Goal: Register for event/course

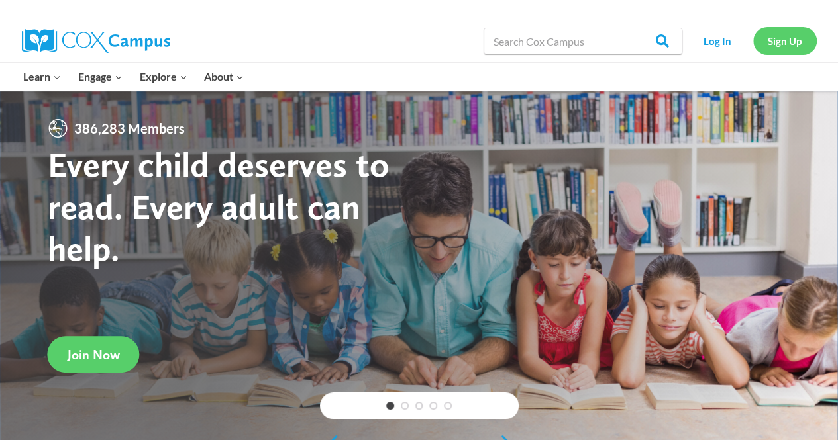
click at [791, 46] on link "Sign Up" at bounding box center [785, 40] width 64 height 27
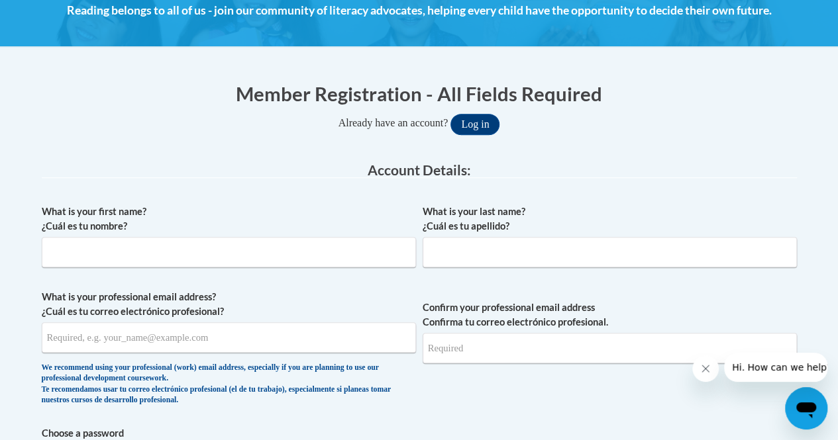
scroll to position [203, 0]
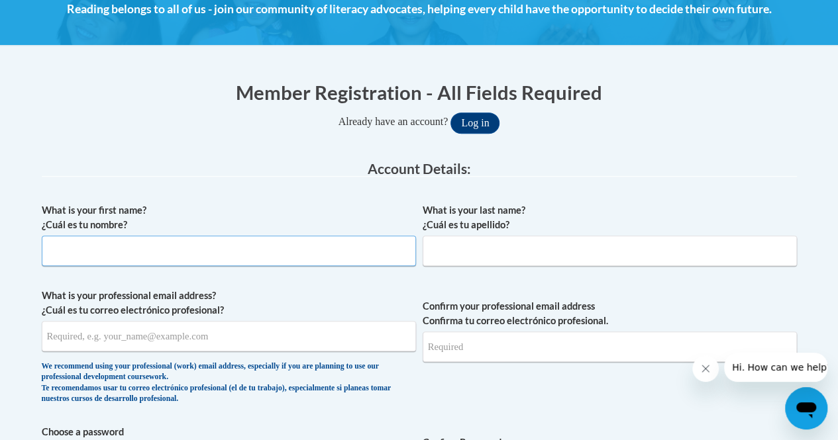
click at [200, 255] on input "What is your first name? ¿Cuál es tu nombre?" at bounding box center [229, 251] width 374 height 30
type input "Addison"
click at [525, 245] on input "What is your last name? ¿Cuál es tu apellido?" at bounding box center [610, 251] width 374 height 30
type input "Engstrom"
click at [208, 336] on input "What is your professional email address? ¿Cuál es tu correo electrónico profesi…" at bounding box center [229, 336] width 374 height 30
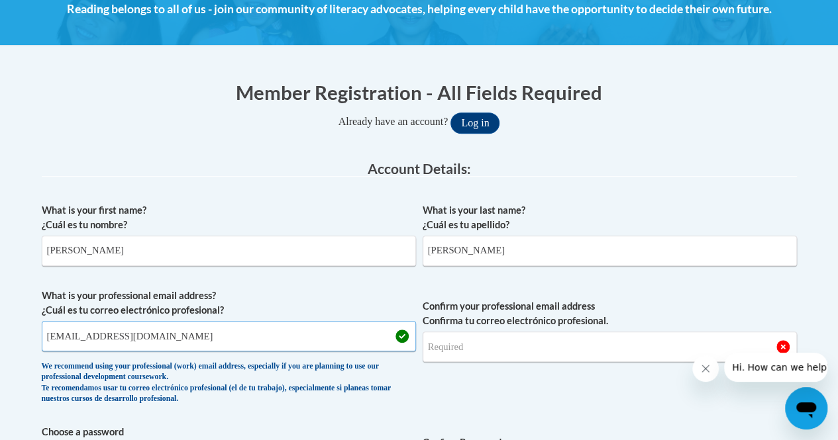
type input "pegjo10@gmail.com"
click at [497, 348] on input "Confirm your professional email address Confirma tu correo electrónico profesio…" at bounding box center [610, 347] width 374 height 30
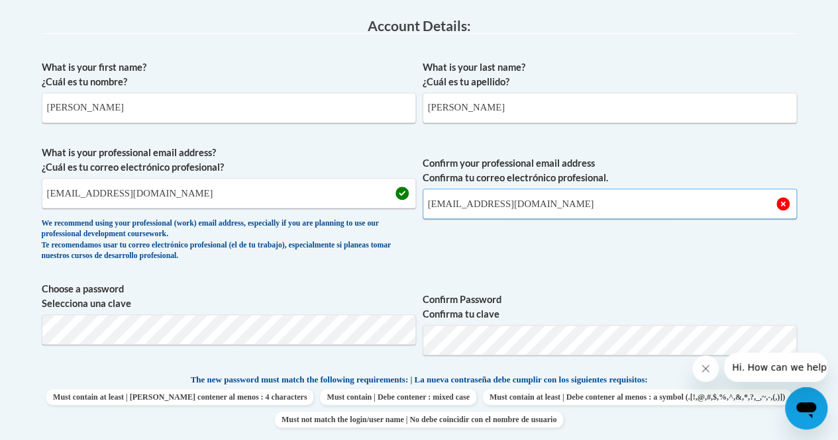
scroll to position [347, 0]
type input "pegjo10@gmail.com"
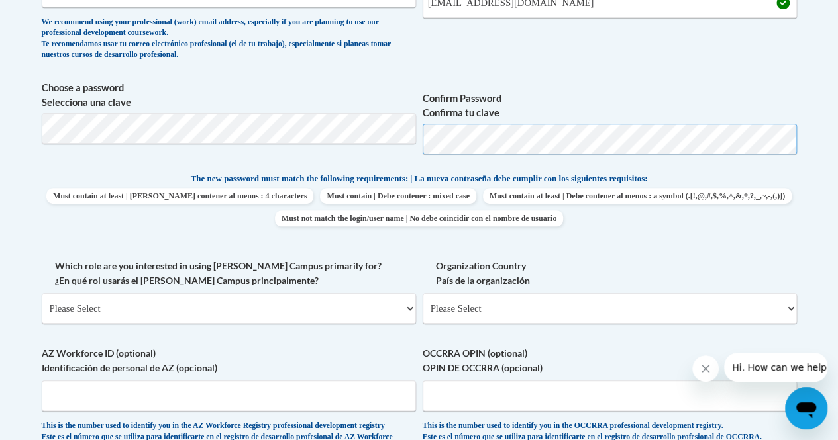
scroll to position [579, 0]
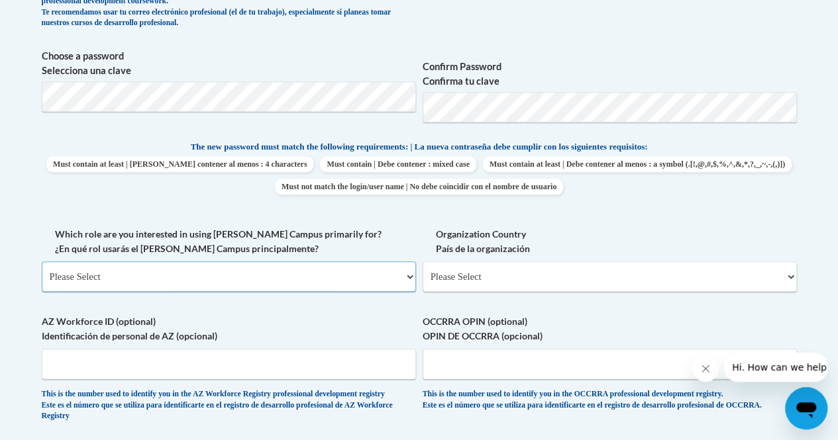
click at [234, 280] on select "Please Select College/University | Colegio/Universidad Community/Nonprofit Part…" at bounding box center [229, 277] width 374 height 30
select select "5a18ea06-2b54-4451-96f2-d152daf9eac5"
click at [42, 262] on select "Please Select College/University | Colegio/Universidad Community/Nonprofit Part…" at bounding box center [229, 277] width 374 height 30
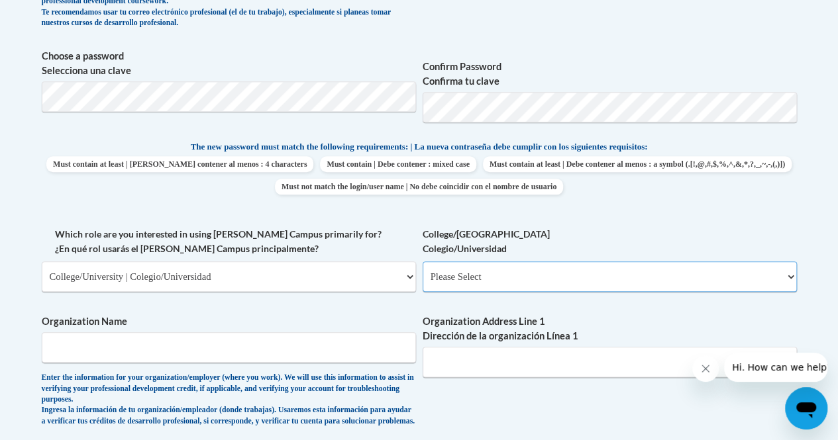
click at [481, 266] on select "Please Select College/University Staff | Empleado universitario College/Univers…" at bounding box center [610, 277] width 374 height 30
select select "99b32b07-cffc-426c-8bf6-0cd77760d84b"
click at [423, 262] on select "Please Select College/University Staff | Empleado universitario College/Univers…" at bounding box center [610, 277] width 374 height 30
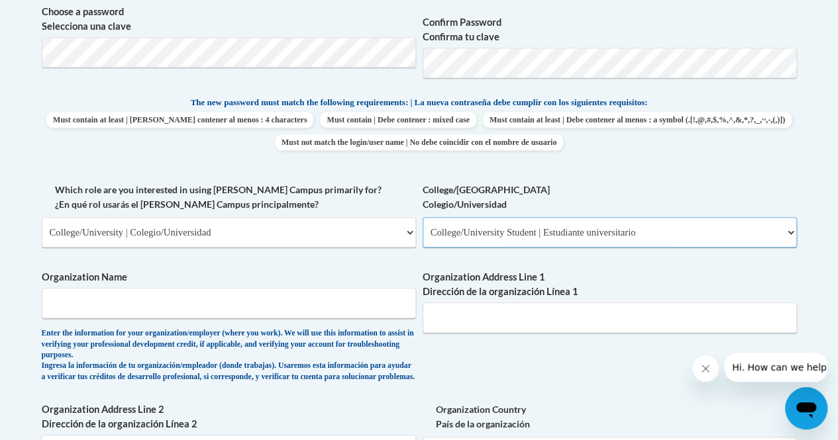
scroll to position [624, 0]
click at [238, 307] on input "Organization Name" at bounding box center [229, 302] width 374 height 30
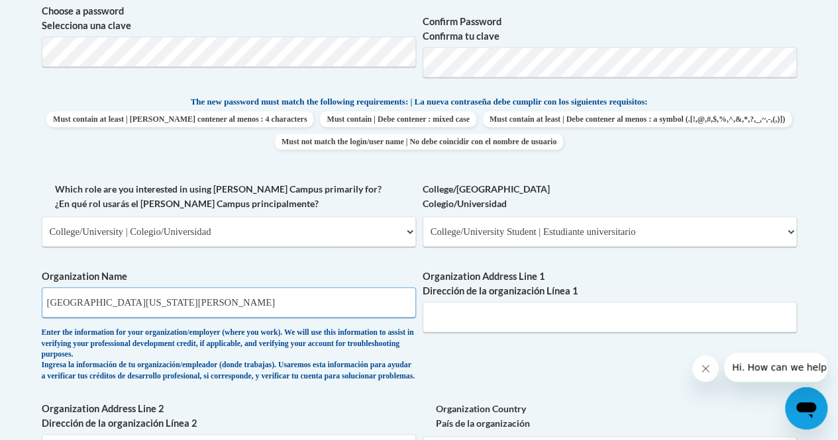
type input "University of Wisconsin Stout"
click at [465, 317] on input "Organization Address Line 1 Dirección de la organización Línea 1" at bounding box center [610, 317] width 374 height 30
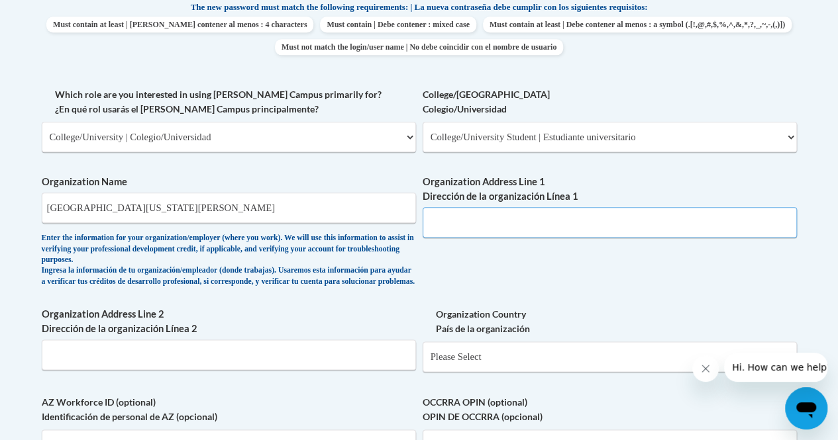
scroll to position [720, 0]
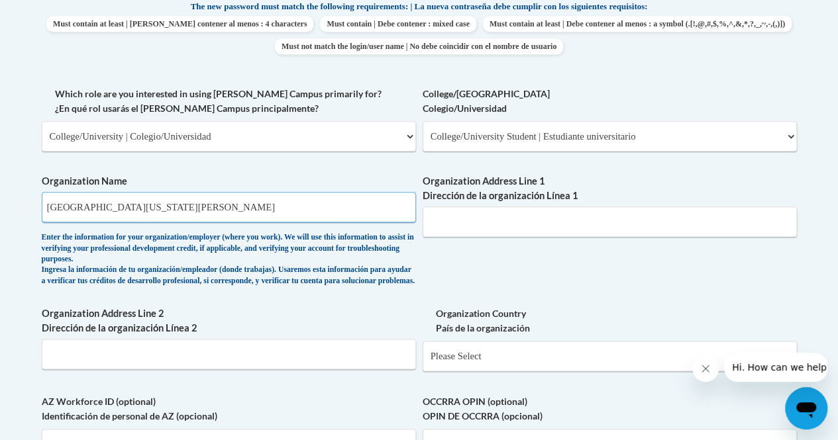
drag, startPoint x: 211, startPoint y: 202, endPoint x: 0, endPoint y: 200, distance: 210.6
click at [0, 200] on body "This site uses cookies to help improve your learning experience. By continuing …" at bounding box center [419, 203] width 838 height 1847
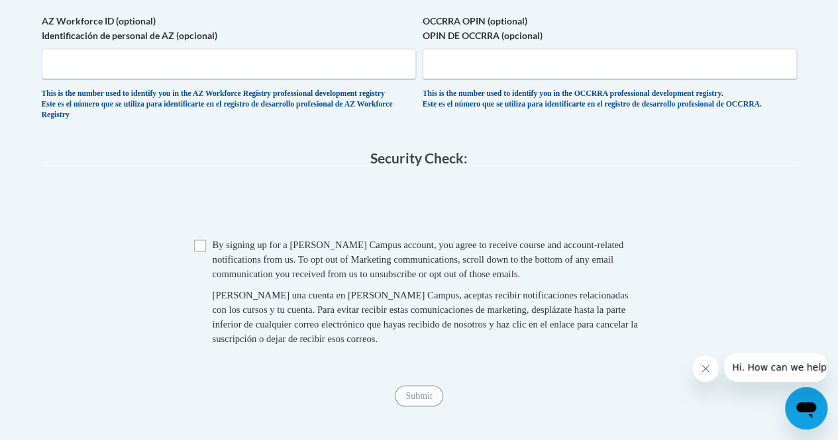
scroll to position [1106, 0]
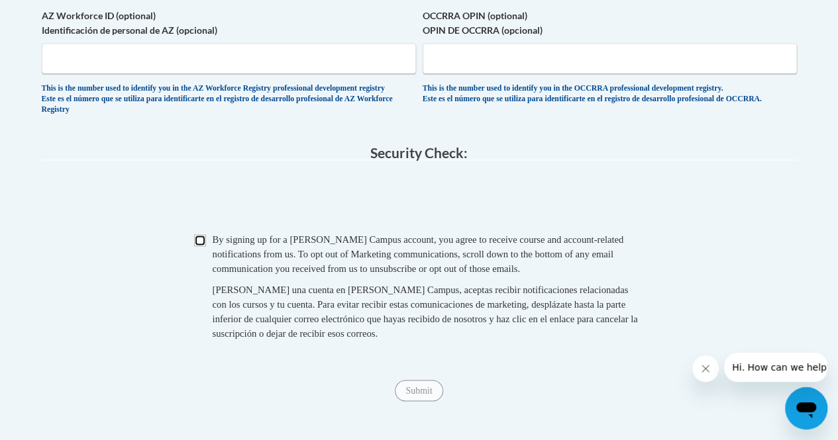
click at [200, 246] on input "Checkbox" at bounding box center [200, 240] width 12 height 12
checkbox input "true"
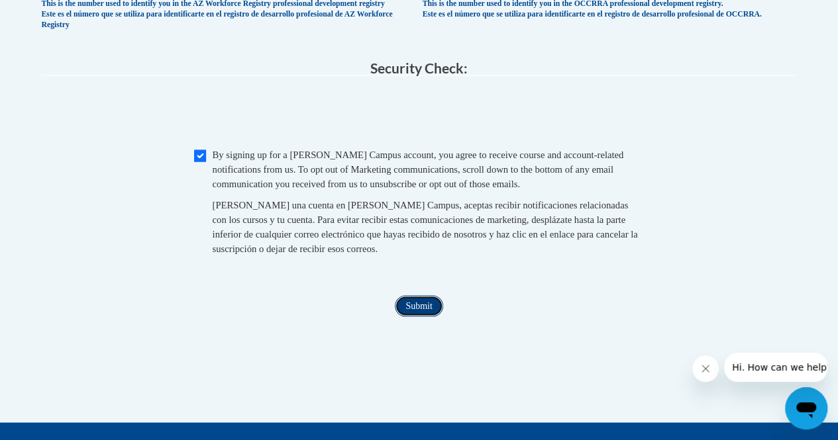
click at [415, 317] on input "Submit" at bounding box center [419, 305] width 48 height 21
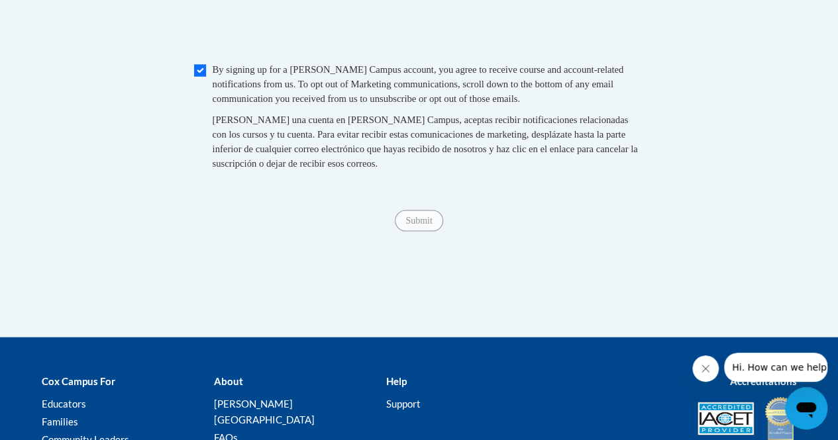
scroll to position [1274, 0]
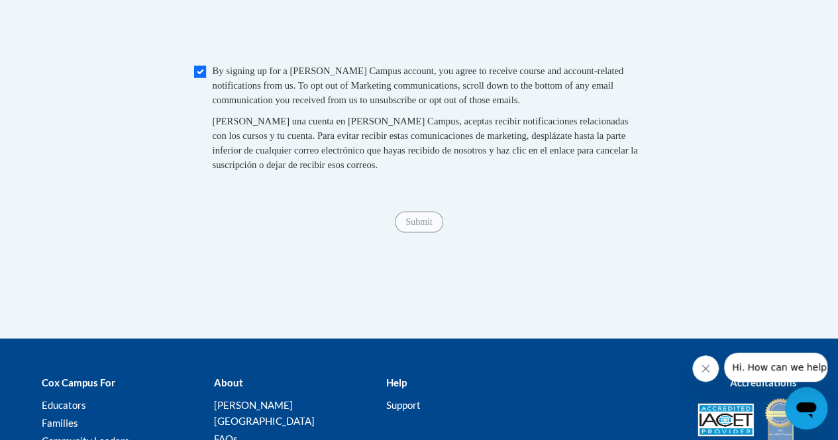
type input "Stout"
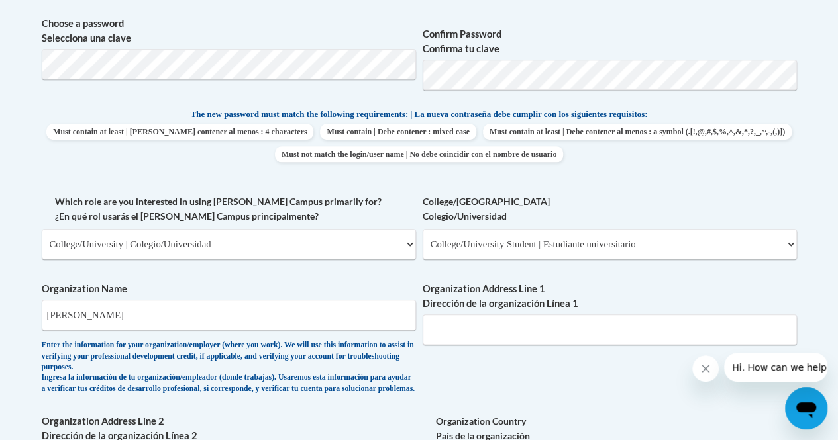
scroll to position [660, 0]
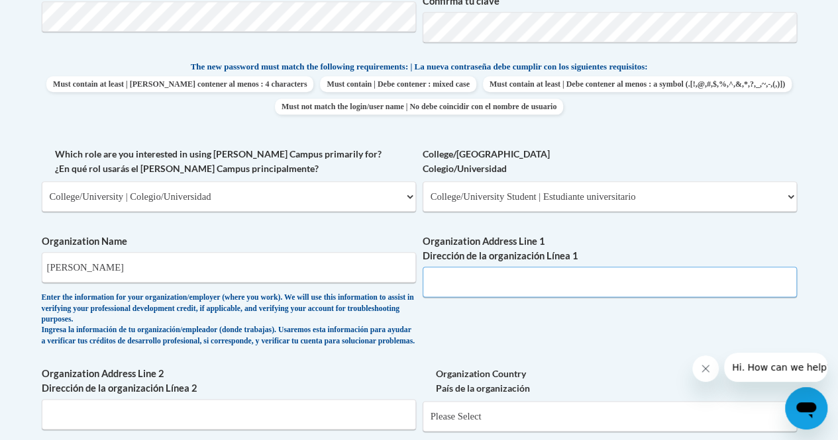
click at [479, 276] on input "Organization Address Line 1 Dirección de la organización Línea 1" at bounding box center [610, 282] width 374 height 30
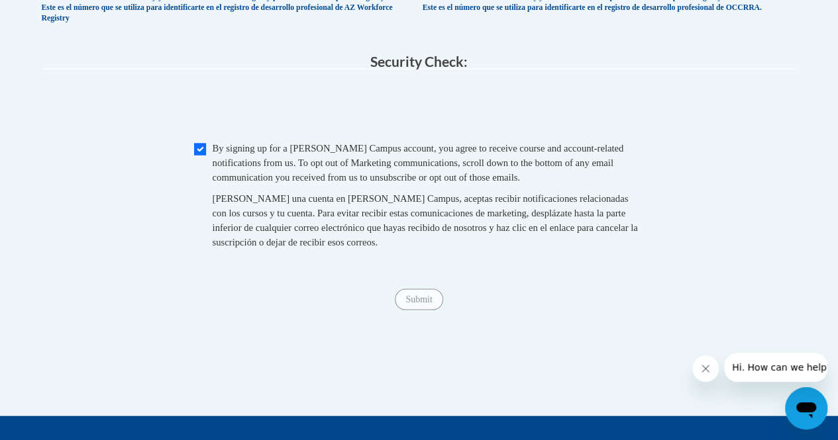
scroll to position [1211, 0]
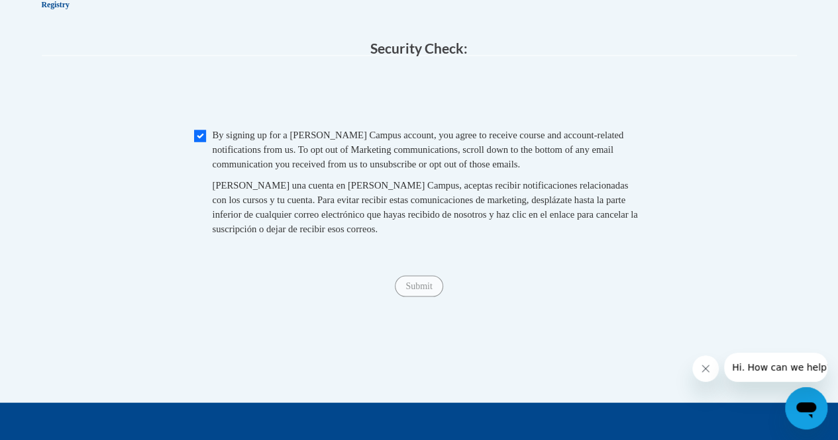
type input "300 broadway st menomonie wi"
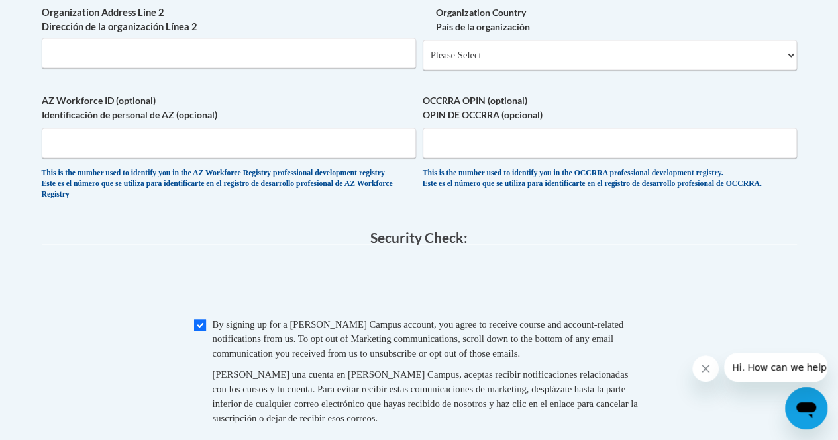
scroll to position [1022, 0]
click at [204, 330] on input "Checkbox" at bounding box center [200, 324] width 12 height 12
checkbox input "true"
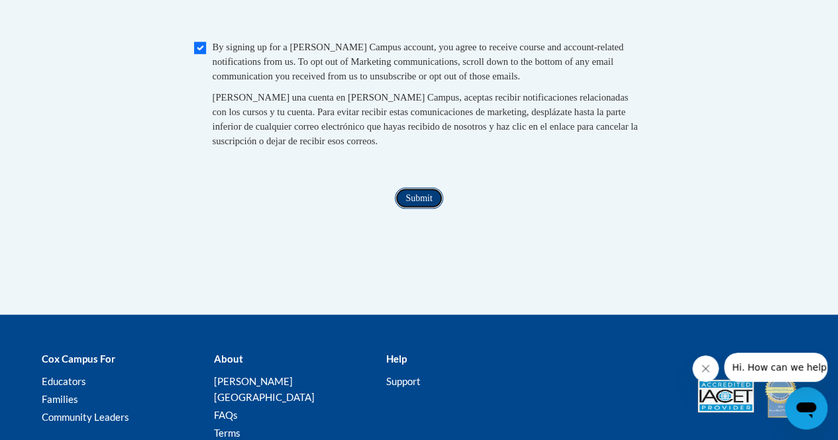
click at [409, 209] on input "Submit" at bounding box center [419, 198] width 48 height 21
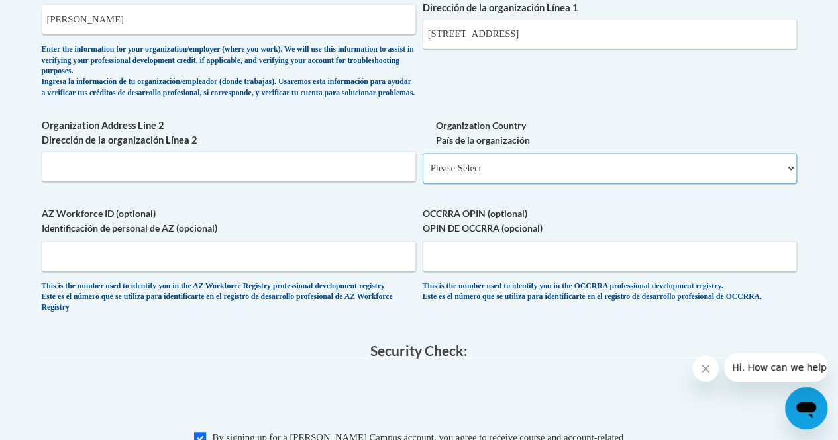
scroll to position [895, 0]
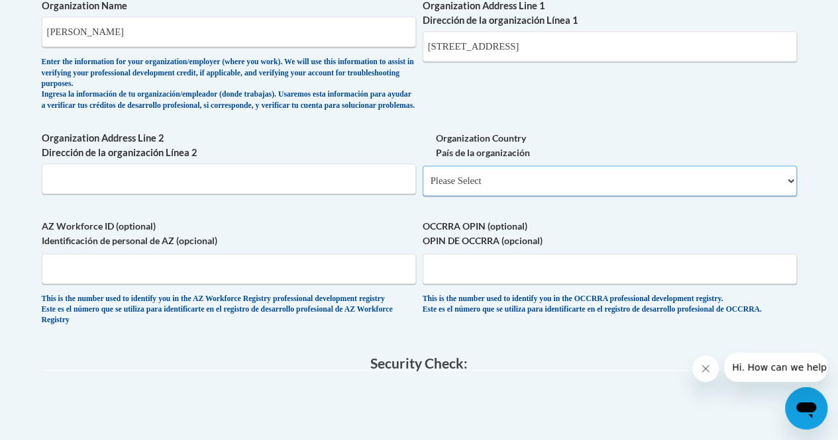
click at [474, 186] on select "Please Select United States | Estados Unidos Outside of the United States | Fue…" at bounding box center [610, 181] width 374 height 30
select select "ad49bcad-a171-4b2e-b99c-48b446064914"
click at [423, 176] on select "Please Select United States | Estados Unidos Outside of the United States | Fue…" at bounding box center [610, 181] width 374 height 30
select select
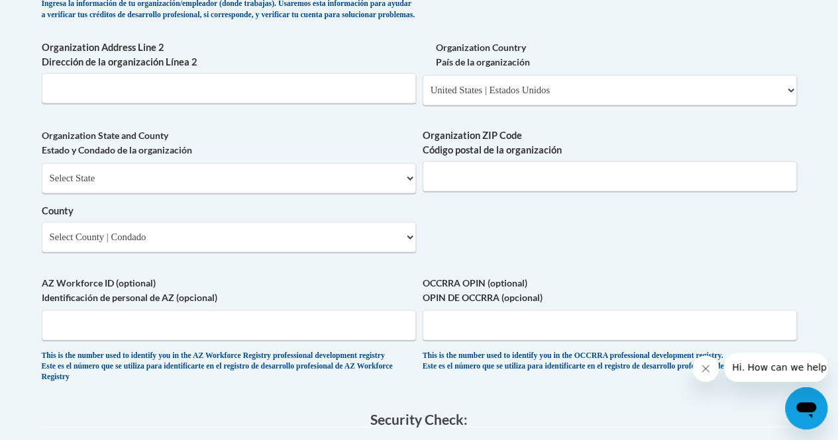
scroll to position [1258, 0]
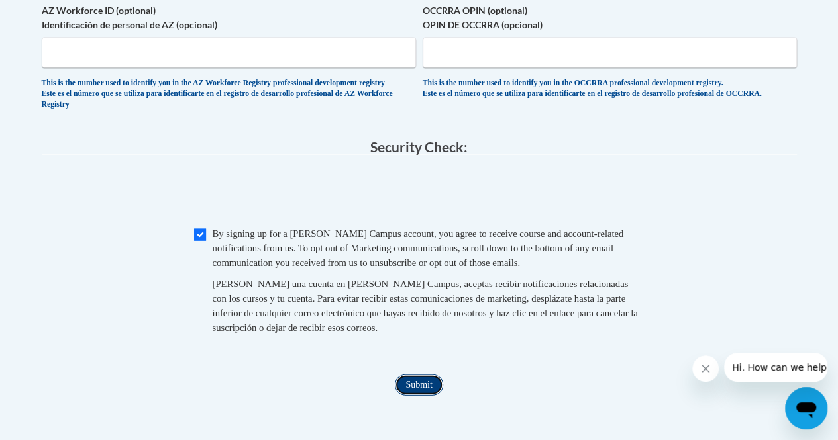
click at [409, 396] on input "Submit" at bounding box center [419, 385] width 48 height 21
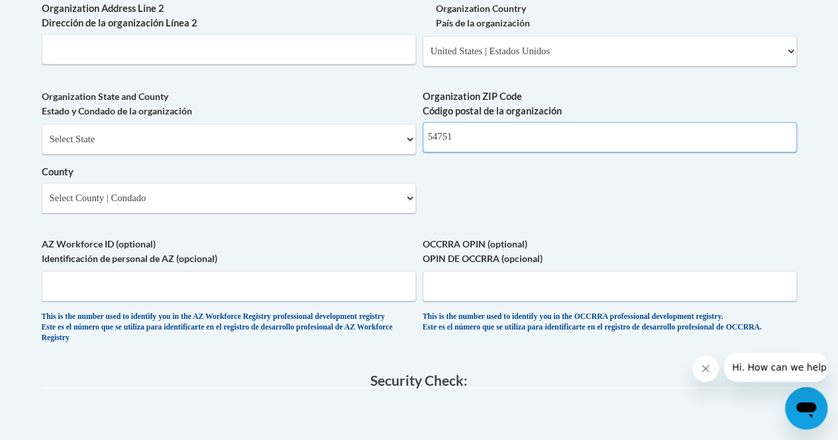
scroll to position [1030, 0]
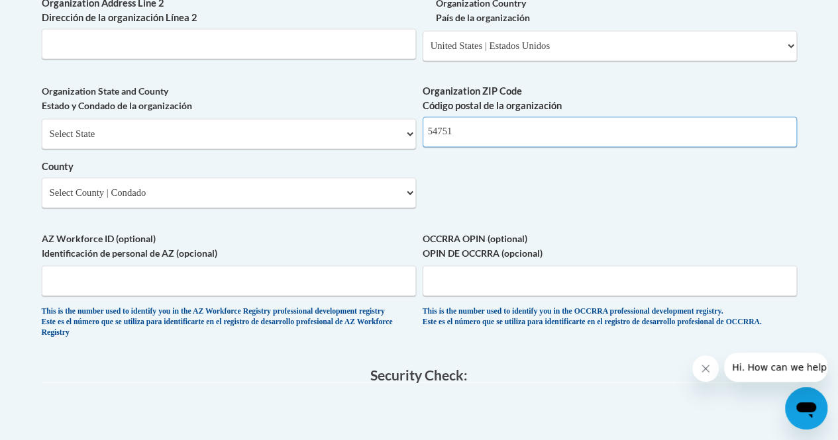
type input "54751"
click at [243, 144] on select "Select State Alabama Alaska Arizona Arkansas California Colorado Connecticut De…" at bounding box center [229, 134] width 374 height 30
select select "Wisconsin"
click at [42, 128] on select "Select State Alabama Alaska Arizona Arkansas California Colorado Connecticut De…" at bounding box center [229, 134] width 374 height 30
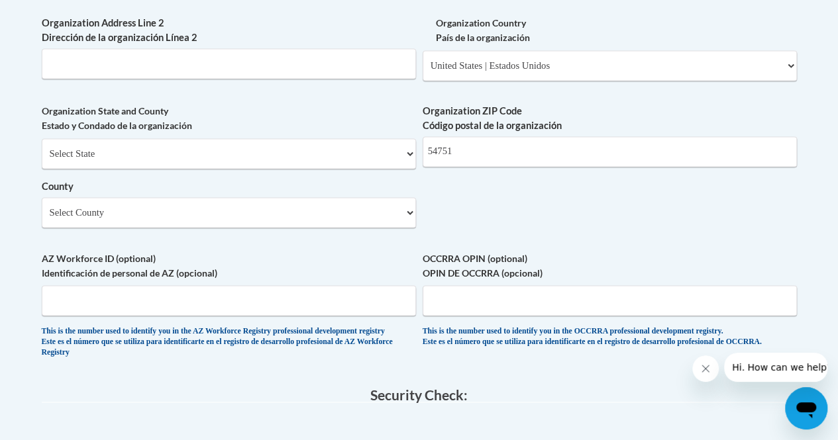
scroll to position [1009, 0]
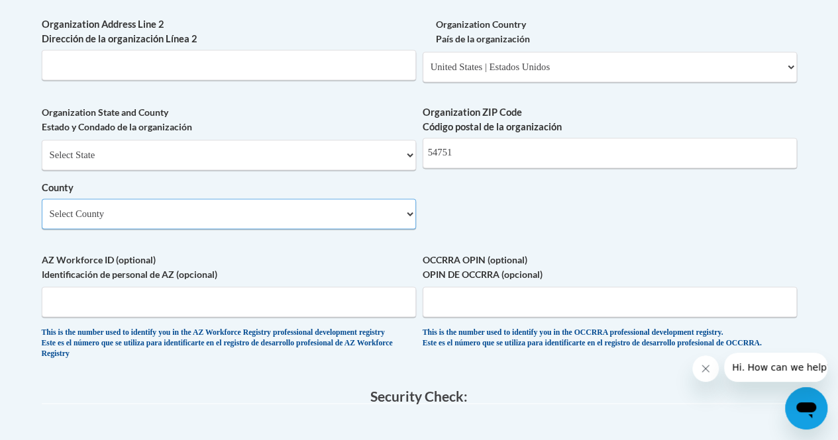
click at [223, 229] on select "Select County Adams Ashland Barron Bayfield Brown Buffalo Burnett Calumet Chipp…" at bounding box center [229, 214] width 374 height 30
select select "Dunn"
click at [42, 209] on select "Select County Adams Ashland Barron Bayfield Brown Buffalo Burnett Calumet Chipp…" at bounding box center [229, 214] width 374 height 30
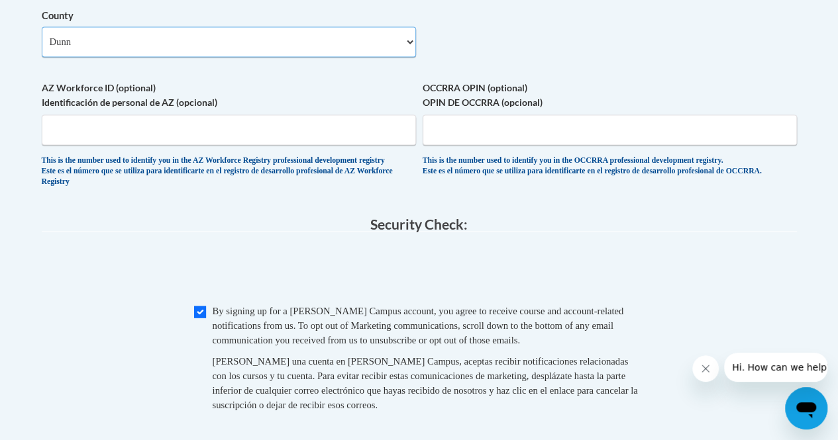
scroll to position [1184, 0]
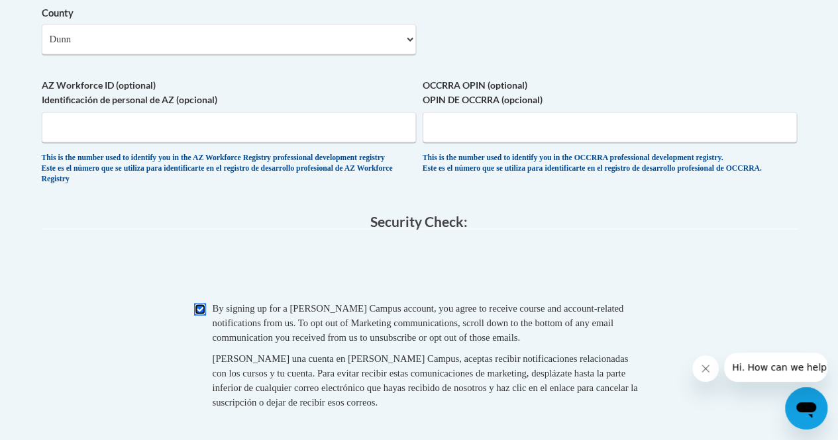
click at [200, 315] on input "Checkbox" at bounding box center [200, 309] width 12 height 12
checkbox input "true"
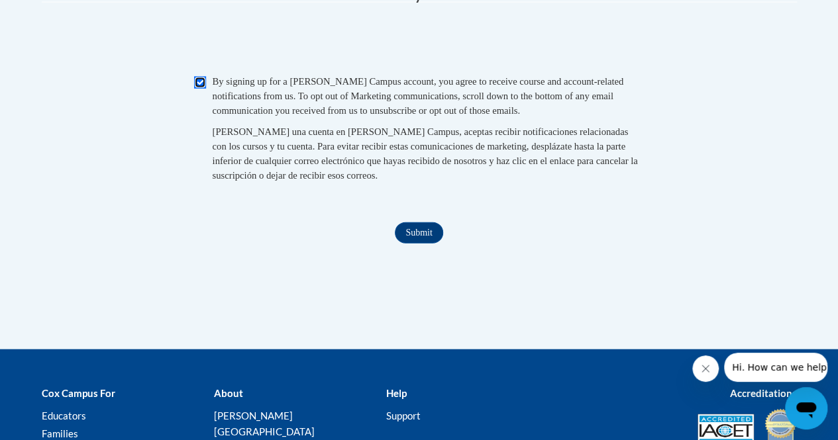
scroll to position [1412, 0]
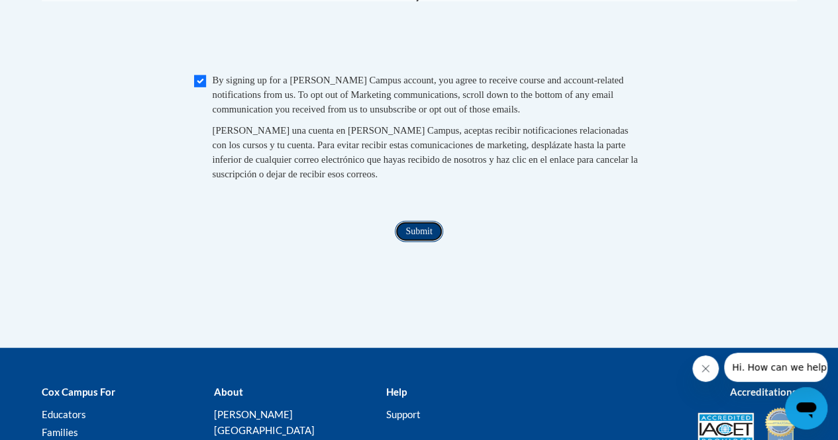
click at [405, 242] on input "Submit" at bounding box center [419, 231] width 48 height 21
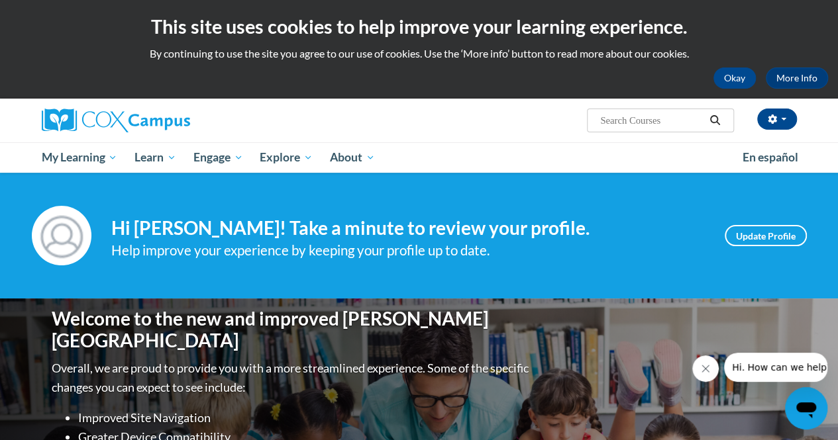
scroll to position [30, 0]
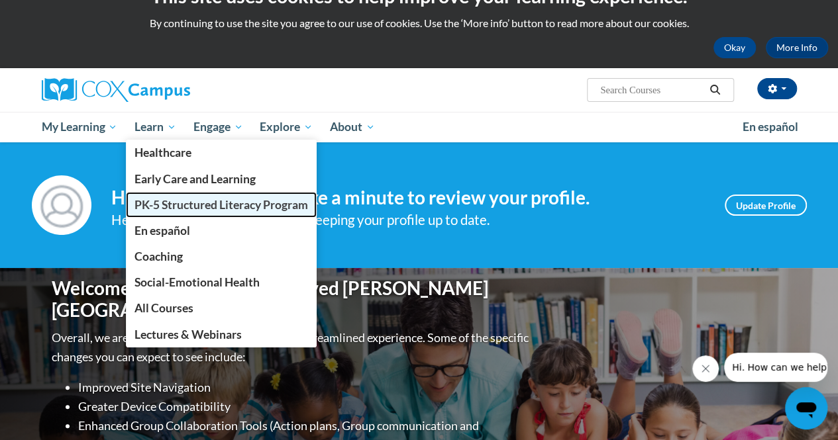
click at [167, 201] on span "PK-5 Structured Literacy Program" at bounding box center [221, 205] width 174 height 14
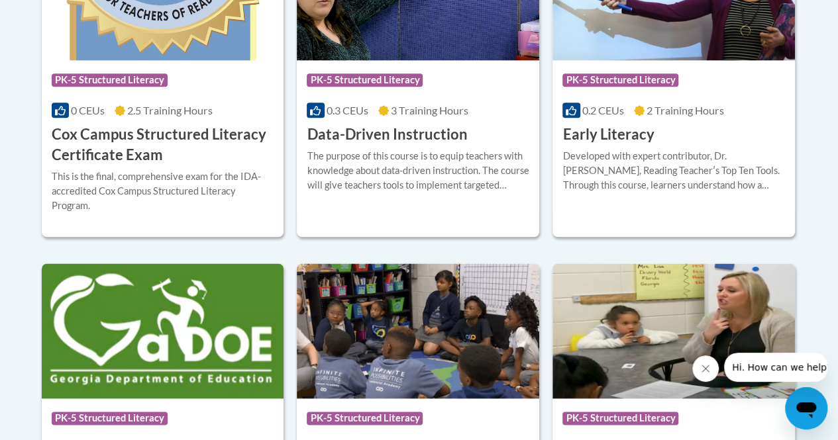
scroll to position [668, 0]
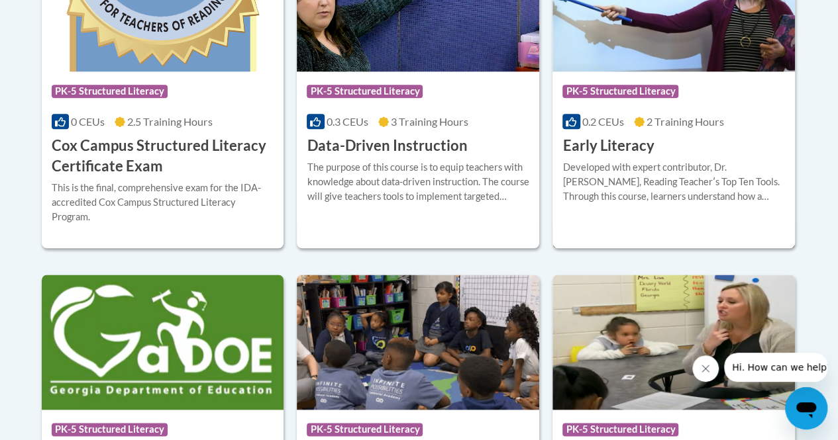
click at [615, 140] on h3 "Early Literacy" at bounding box center [607, 146] width 91 height 21
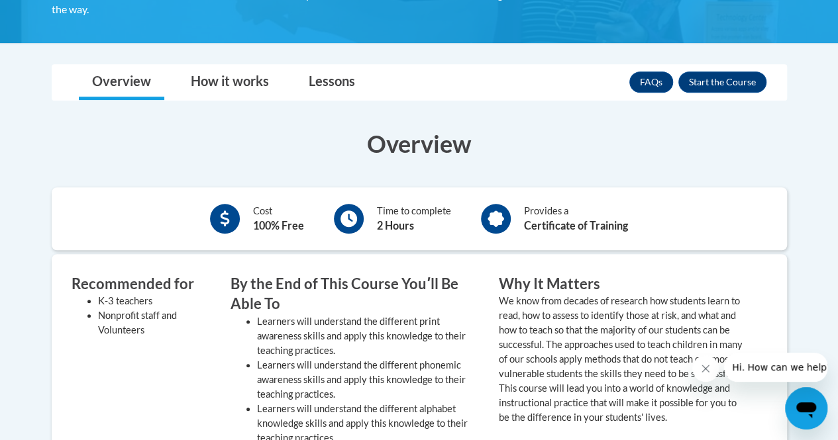
scroll to position [337, 0]
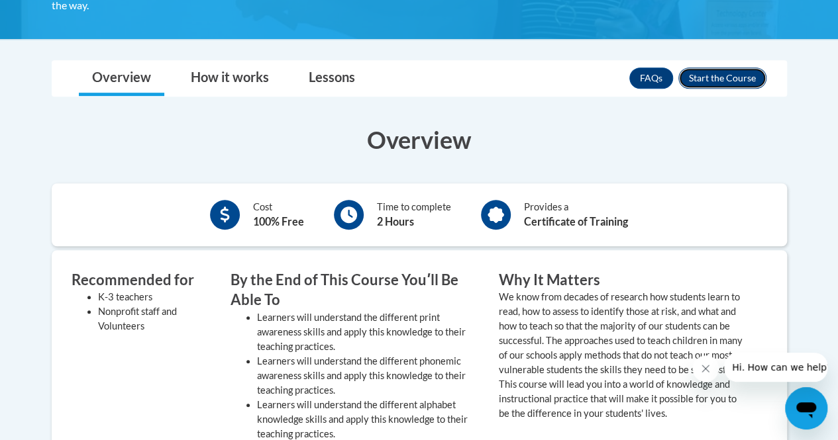
click at [721, 72] on button "Enroll" at bounding box center [722, 78] width 88 height 21
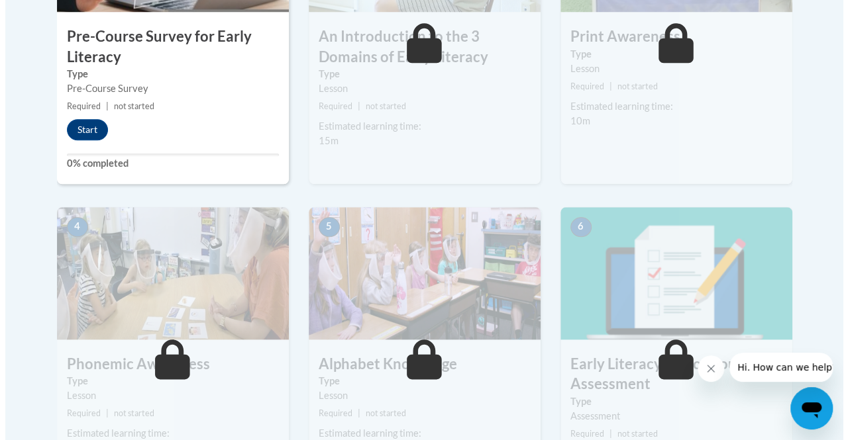
scroll to position [428, 0]
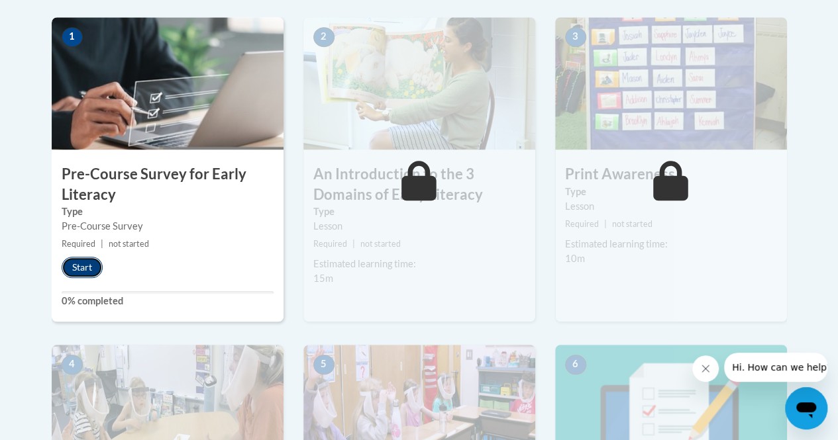
click at [88, 266] on button "Start" at bounding box center [82, 267] width 41 height 21
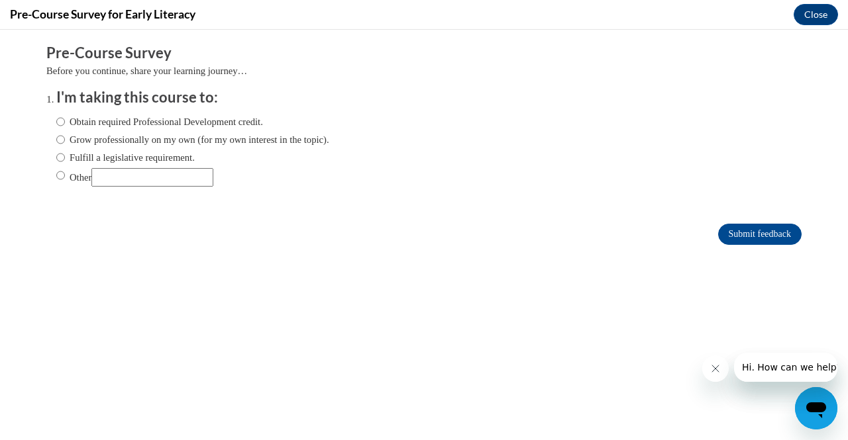
scroll to position [0, 0]
click at [158, 138] on label "Grow professionally on my own (for my own interest in the topic)." at bounding box center [192, 139] width 273 height 15
click at [65, 138] on input "Grow professionally on my own (for my own interest in the topic)." at bounding box center [60, 139] width 9 height 15
radio input "true"
click at [617, 293] on div "Comments Pre-Course Survey Before you continue, share your learning journey… I'…" at bounding box center [423, 184] width 775 height 309
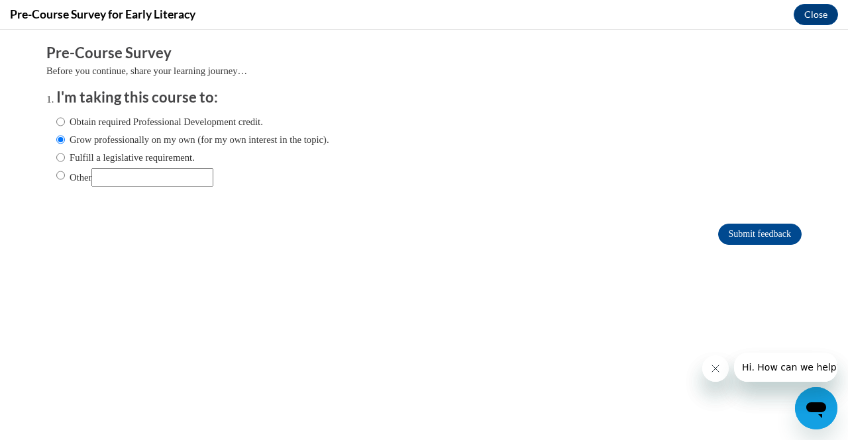
click at [723, 223] on form "Pre-Course Survey Before you continue, share your learning journey… I'm taking …" at bounding box center [423, 151] width 755 height 216
click at [728, 230] on input "Submit feedback" at bounding box center [759, 234] width 83 height 21
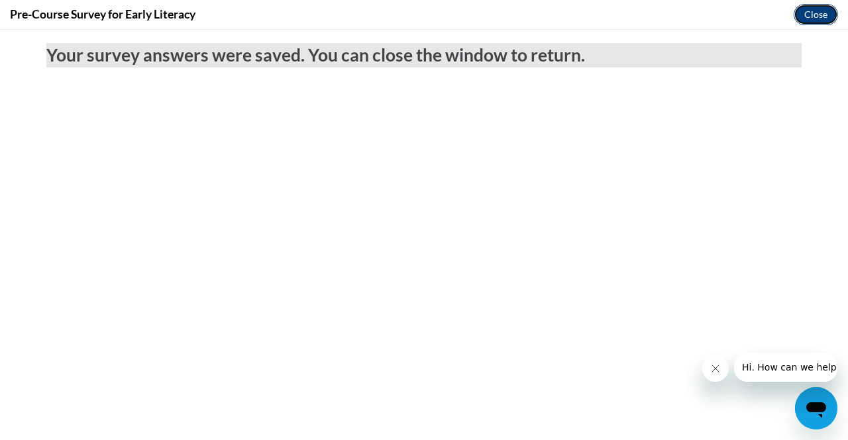
click at [819, 15] on button "Close" at bounding box center [815, 14] width 44 height 21
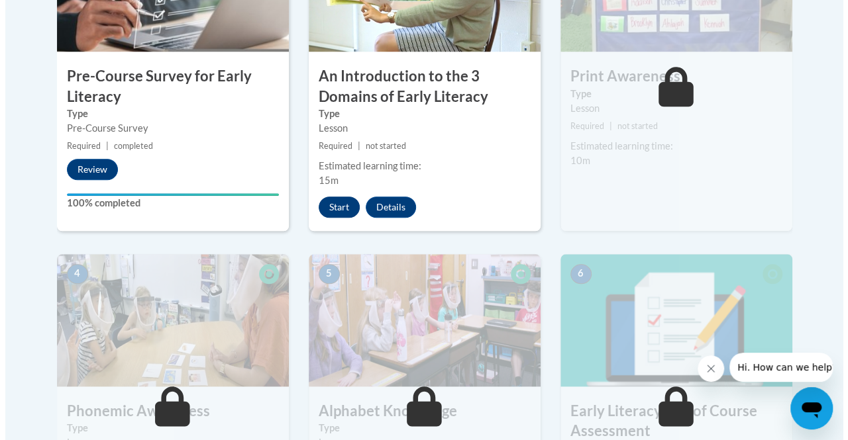
scroll to position [493, 0]
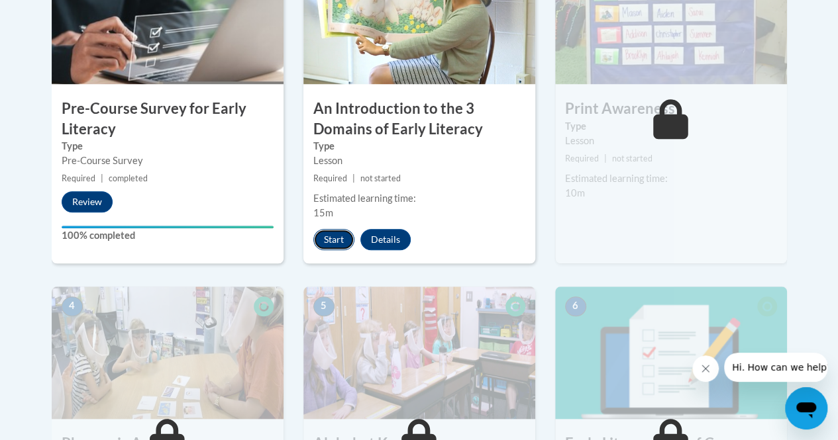
click at [332, 232] on button "Start" at bounding box center [333, 239] width 41 height 21
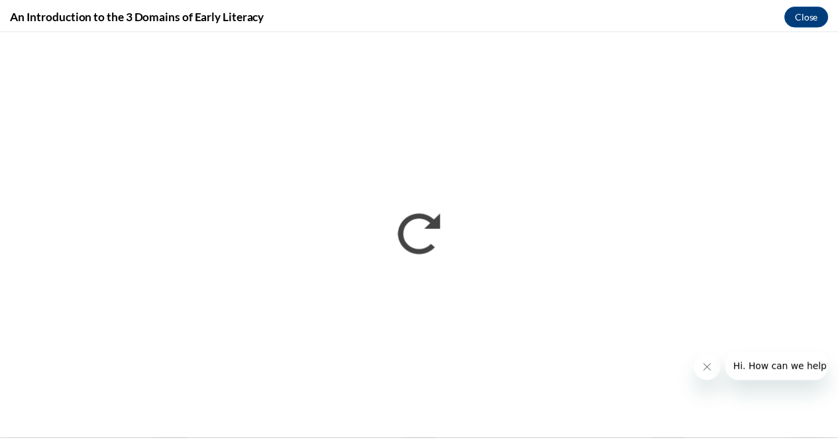
scroll to position [0, 0]
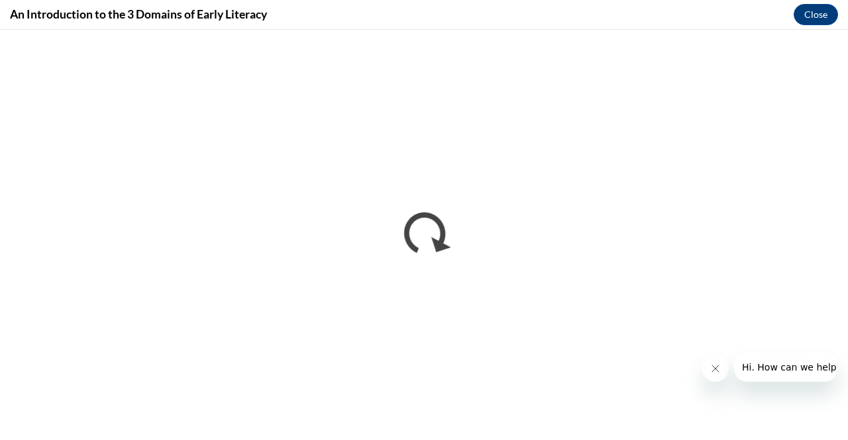
click at [714, 373] on icon "Close message from company" at bounding box center [714, 369] width 11 height 11
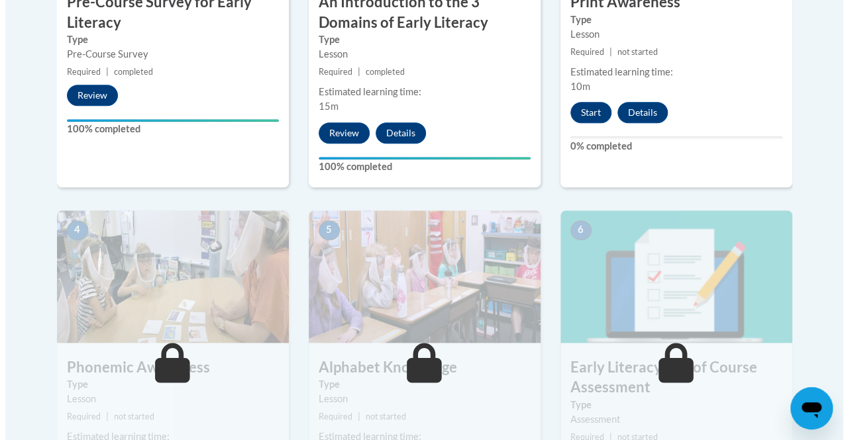
scroll to position [601, 0]
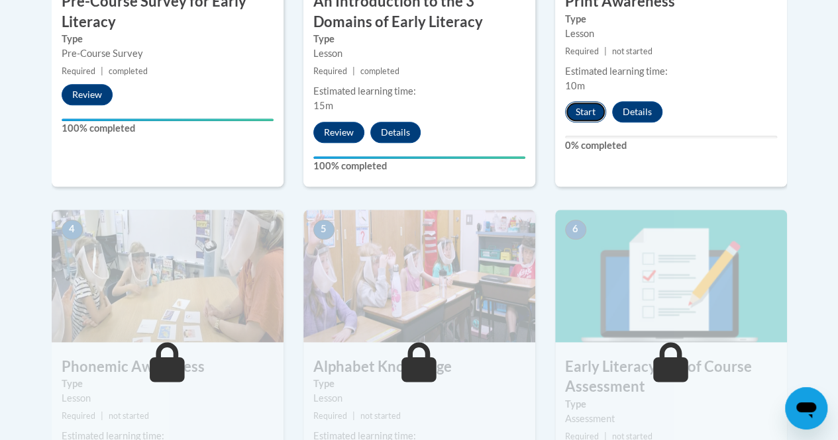
click at [578, 111] on button "Start" at bounding box center [585, 111] width 41 height 21
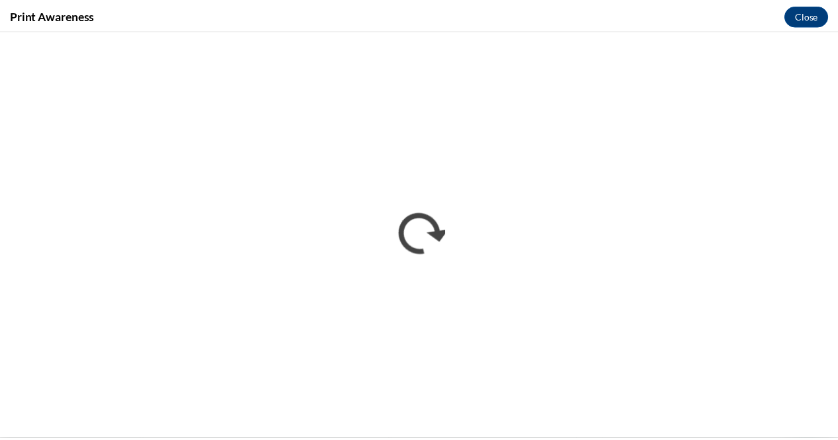
scroll to position [0, 0]
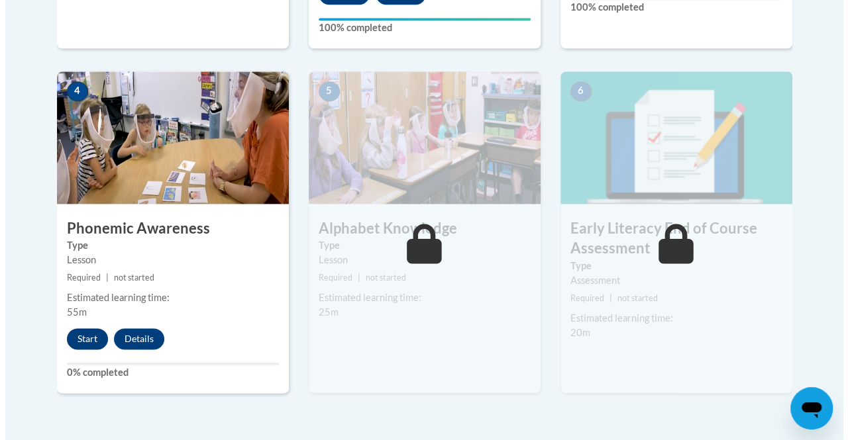
scroll to position [745, 0]
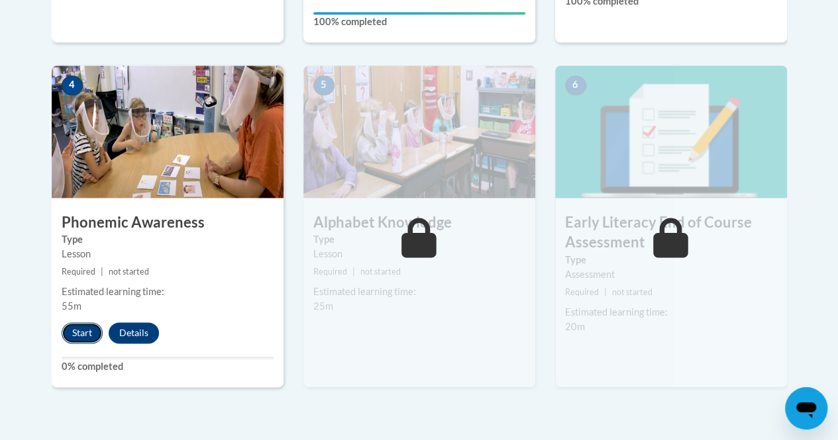
click at [75, 334] on button "Start" at bounding box center [82, 333] width 41 height 21
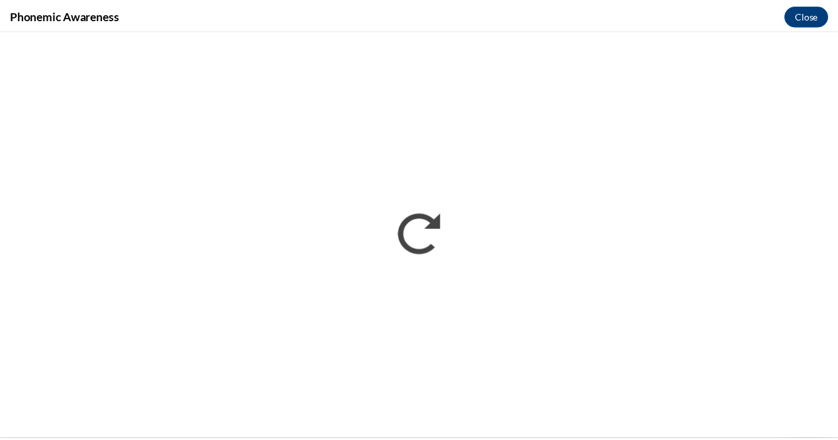
scroll to position [0, 0]
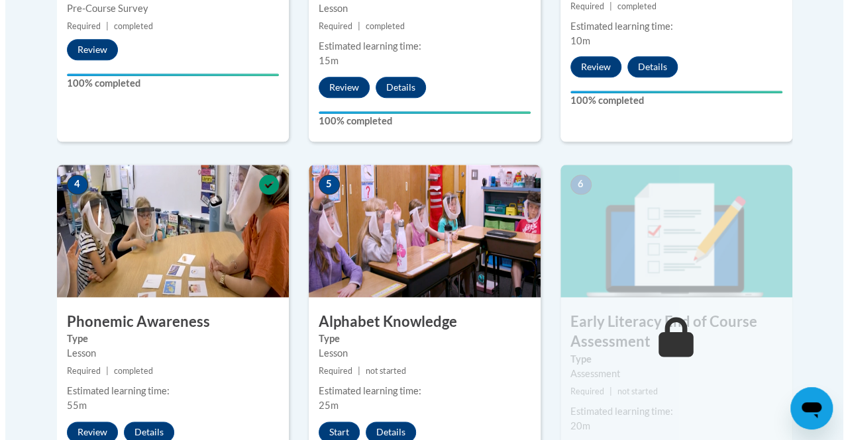
scroll to position [694, 0]
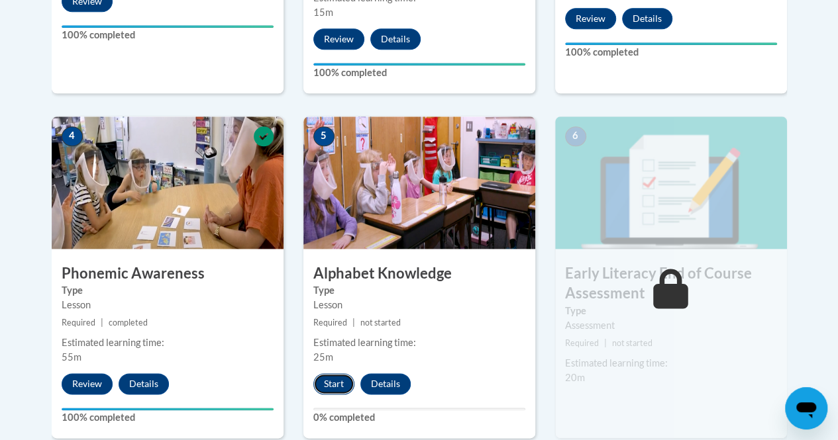
click at [328, 383] on button "Start" at bounding box center [333, 384] width 41 height 21
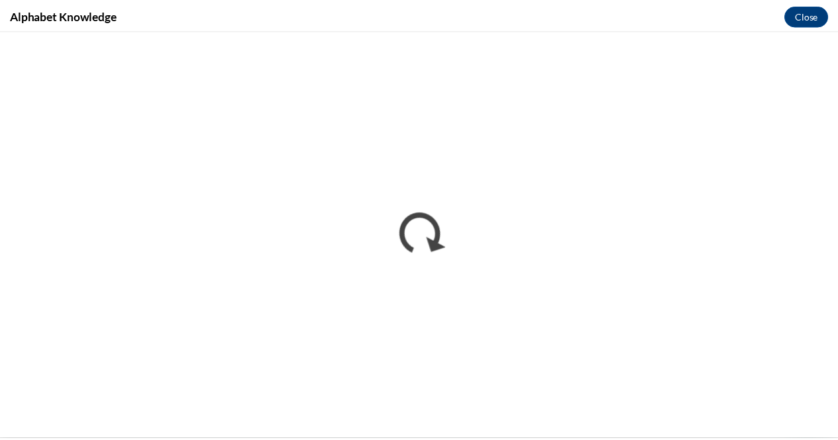
scroll to position [0, 0]
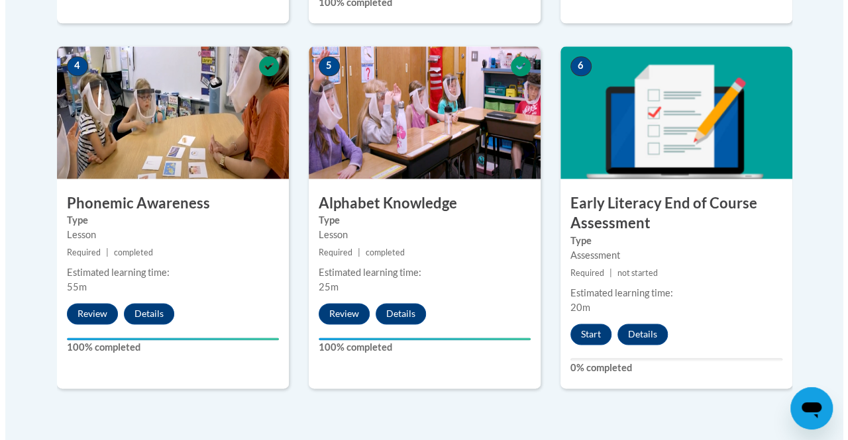
scroll to position [766, 0]
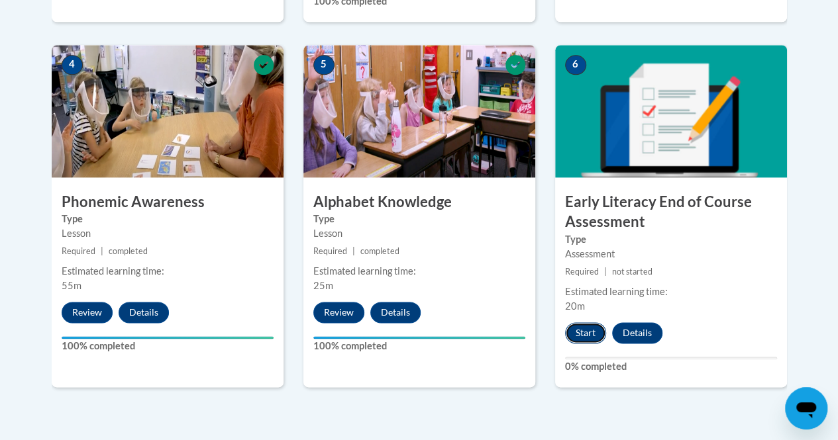
click at [588, 329] on button "Start" at bounding box center [585, 333] width 41 height 21
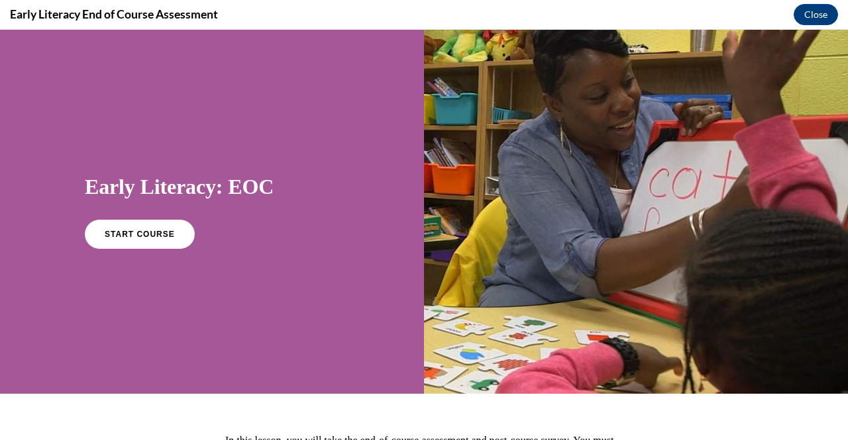
scroll to position [0, 0]
click at [142, 229] on link "START COURSE" at bounding box center [139, 234] width 115 height 30
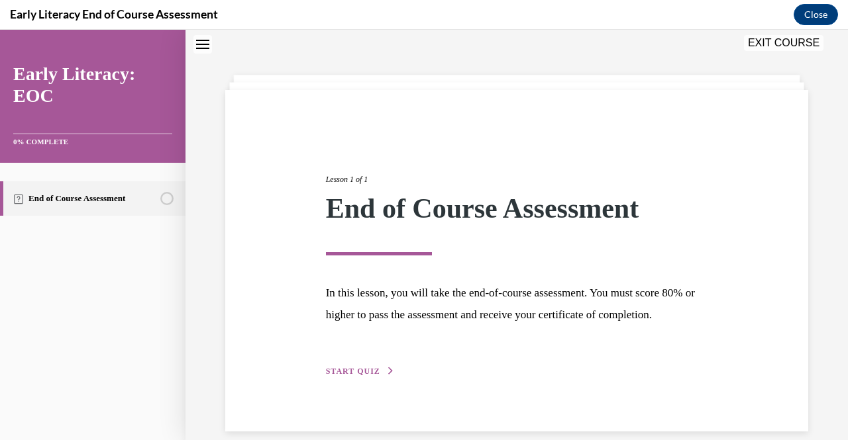
scroll to position [79, 0]
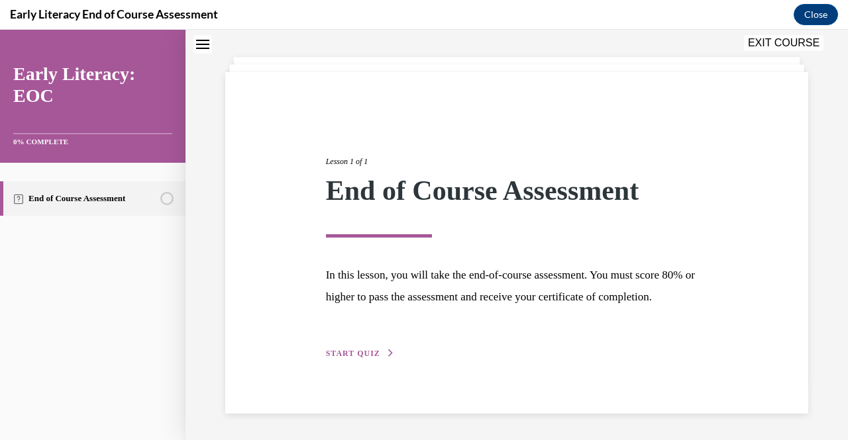
click at [354, 352] on span "START QUIZ" at bounding box center [353, 353] width 54 height 9
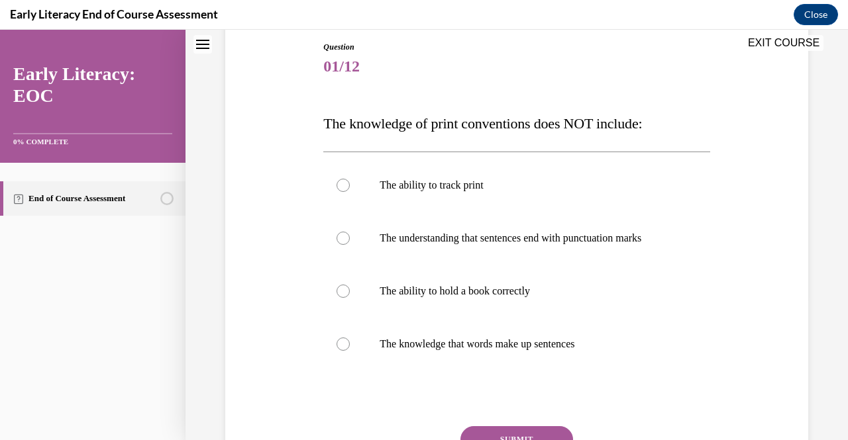
scroll to position [174, 0]
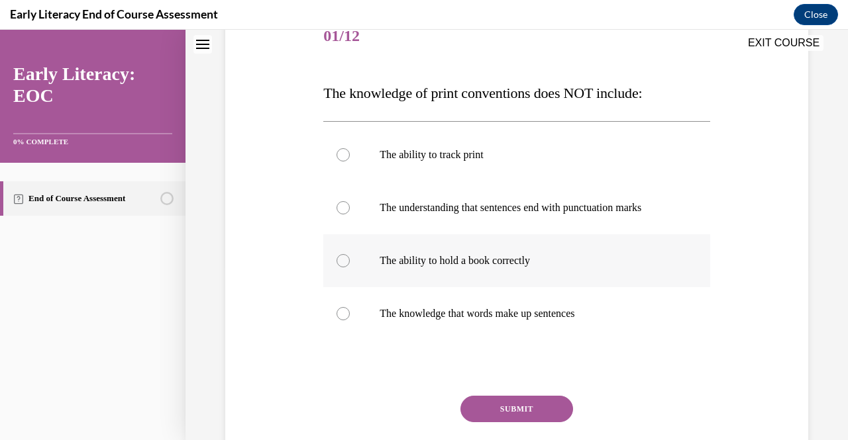
click at [372, 264] on div at bounding box center [516, 260] width 386 height 53
click at [502, 399] on button "SUBMIT" at bounding box center [516, 409] width 113 height 26
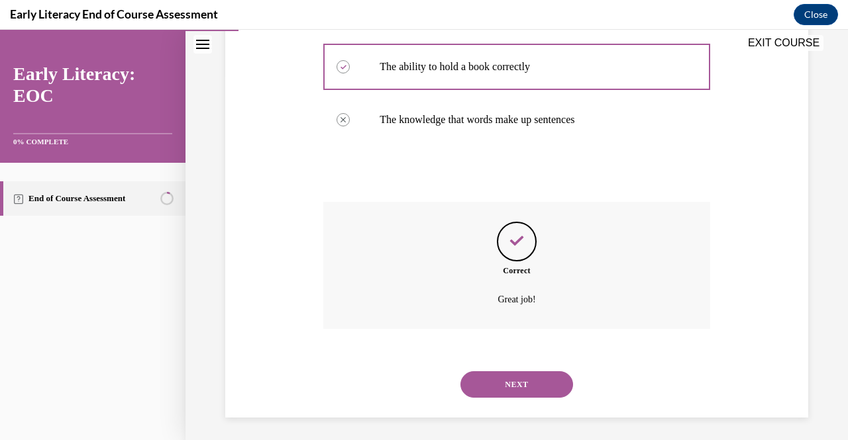
scroll to position [371, 0]
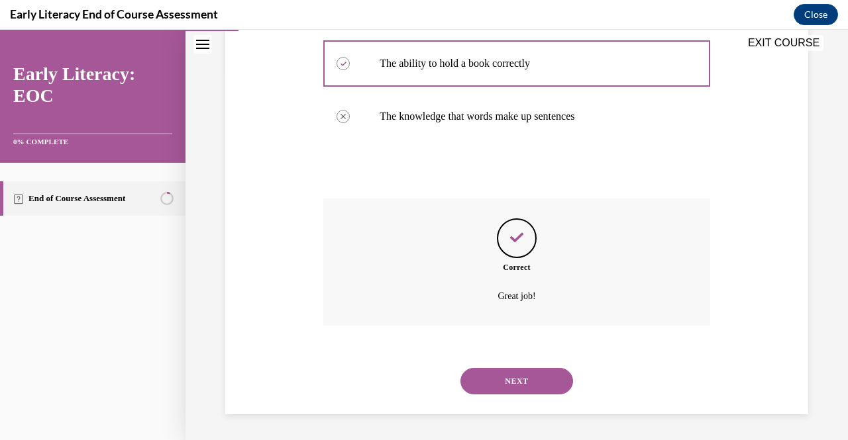
click at [509, 383] on button "NEXT" at bounding box center [516, 381] width 113 height 26
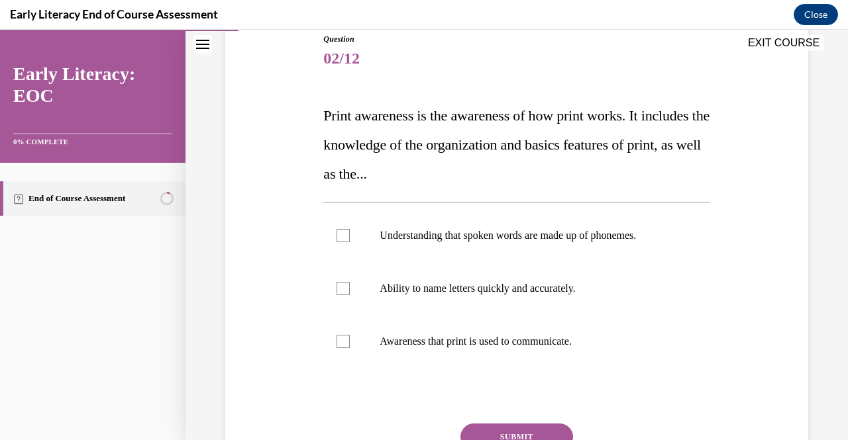
scroll to position [170, 0]
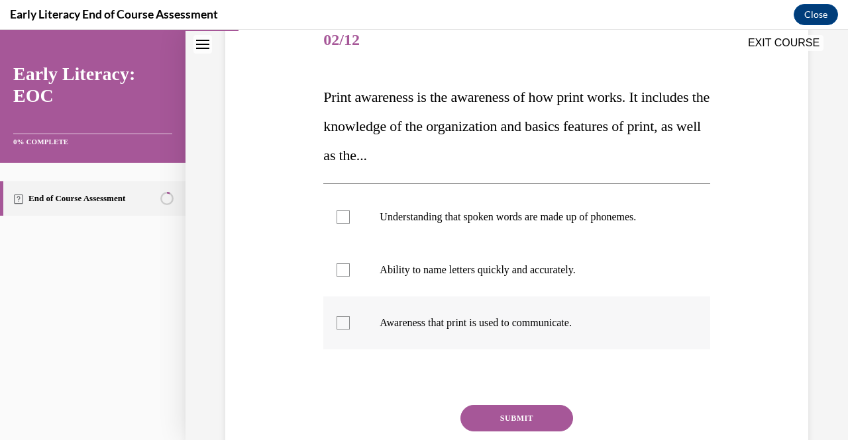
click at [459, 321] on p "Awareness that print is used to communicate." at bounding box center [527, 323] width 297 height 13
click at [511, 417] on button "SUBMIT" at bounding box center [516, 418] width 113 height 26
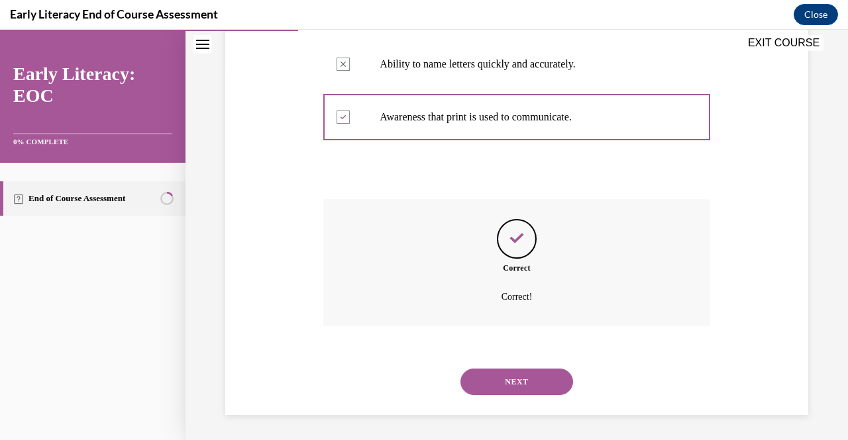
scroll to position [376, 0]
click at [501, 385] on button "NEXT" at bounding box center [516, 381] width 113 height 26
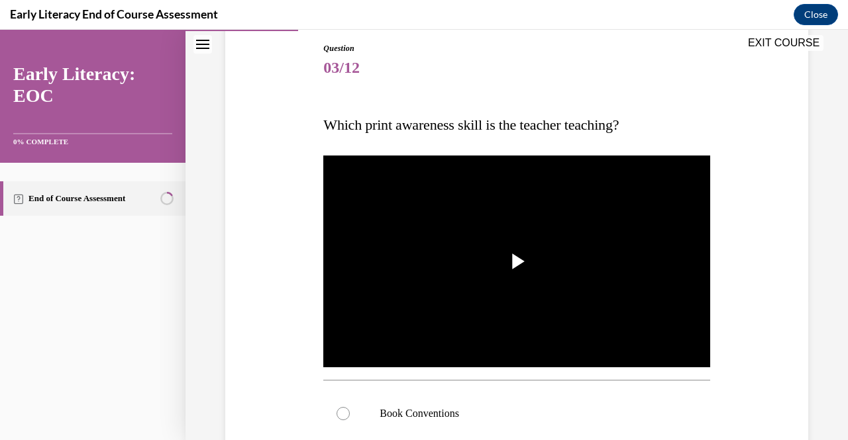
scroll to position [148, 0]
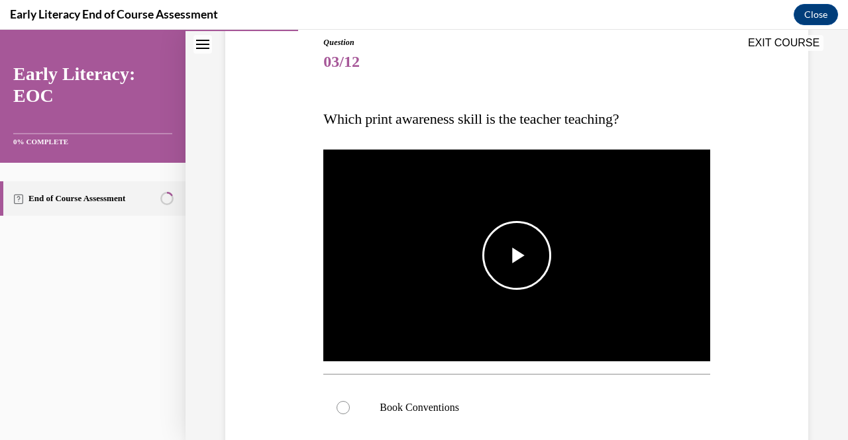
click at [517, 256] on span "Video player" at bounding box center [517, 256] width 0 height 0
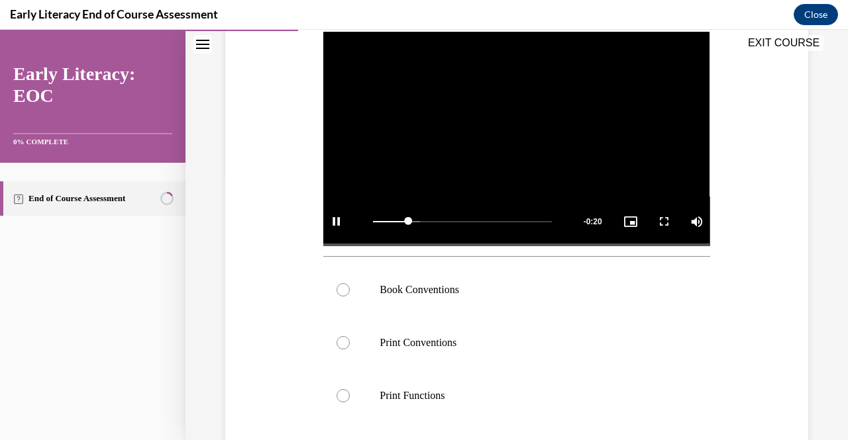
scroll to position [268, 0]
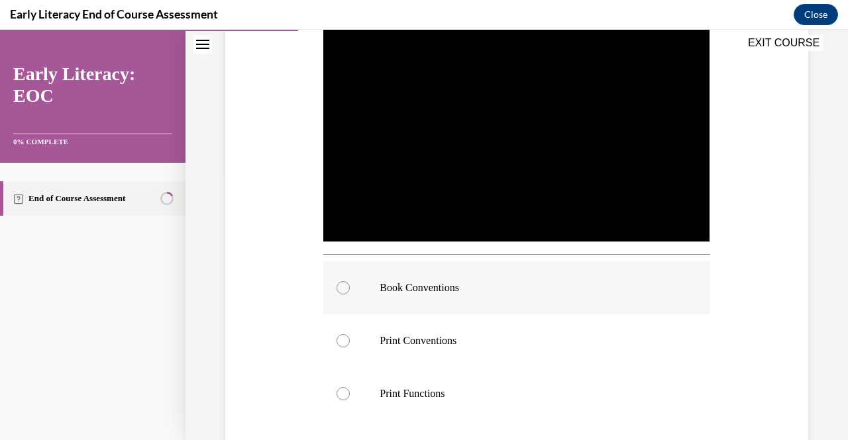
click at [434, 291] on div at bounding box center [516, 288] width 386 height 53
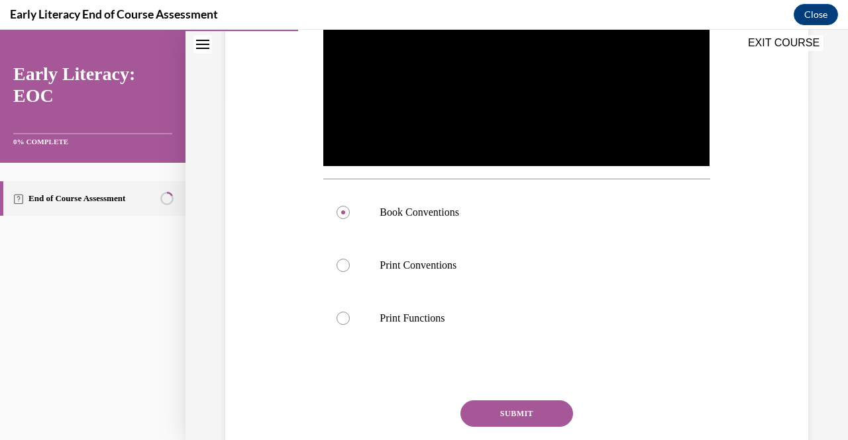
click at [470, 403] on button "SUBMIT" at bounding box center [516, 414] width 113 height 26
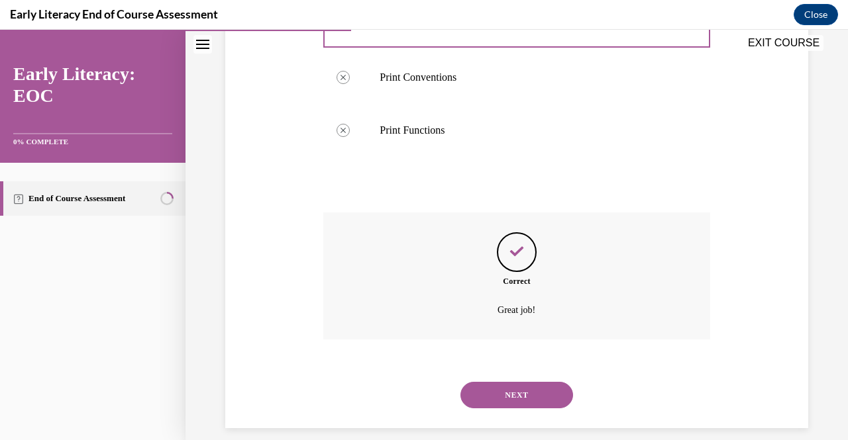
scroll to position [541, 0]
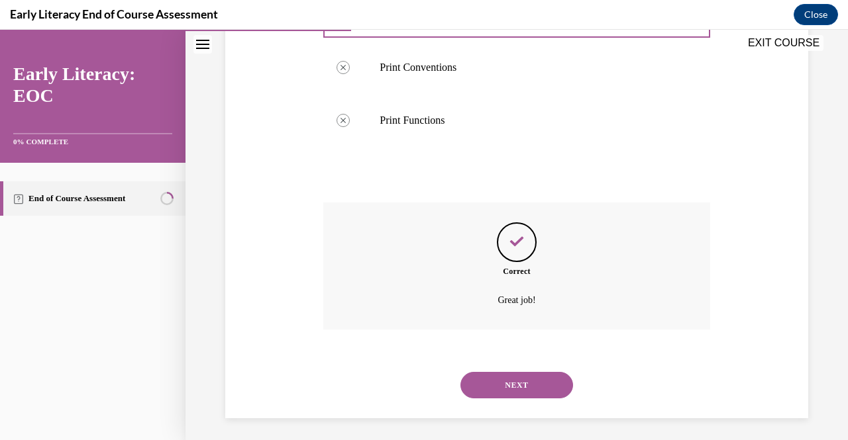
click at [509, 374] on button "NEXT" at bounding box center [516, 385] width 113 height 26
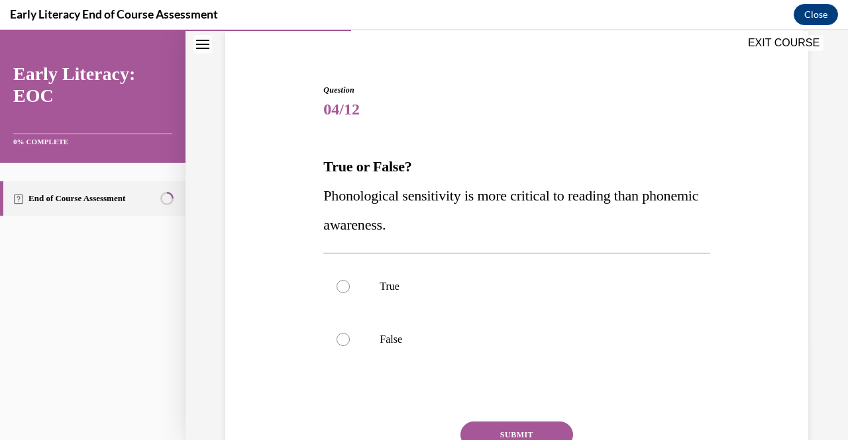
scroll to position [125, 0]
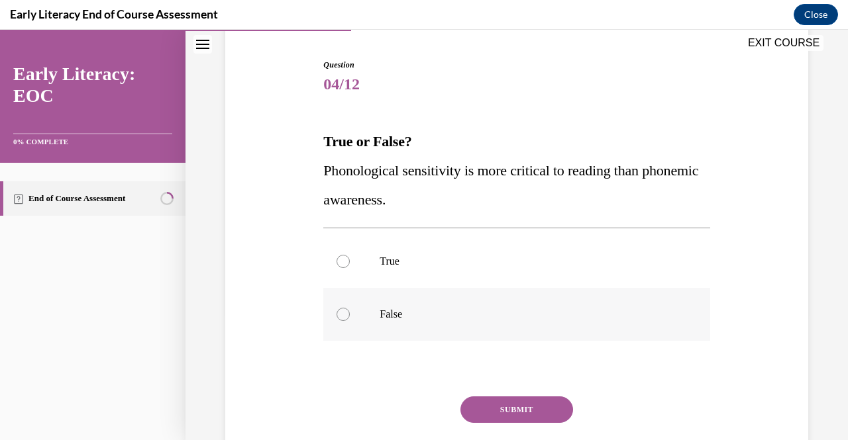
click at [449, 305] on div at bounding box center [516, 314] width 386 height 53
click at [510, 412] on button "SUBMIT" at bounding box center [516, 410] width 113 height 26
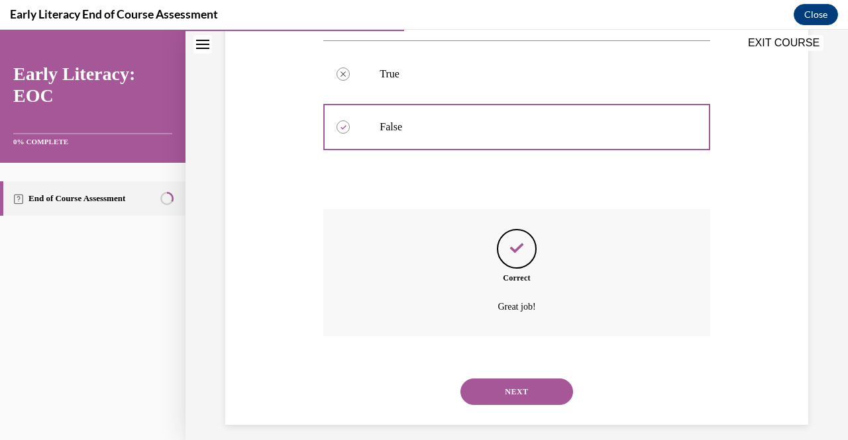
scroll to position [323, 0]
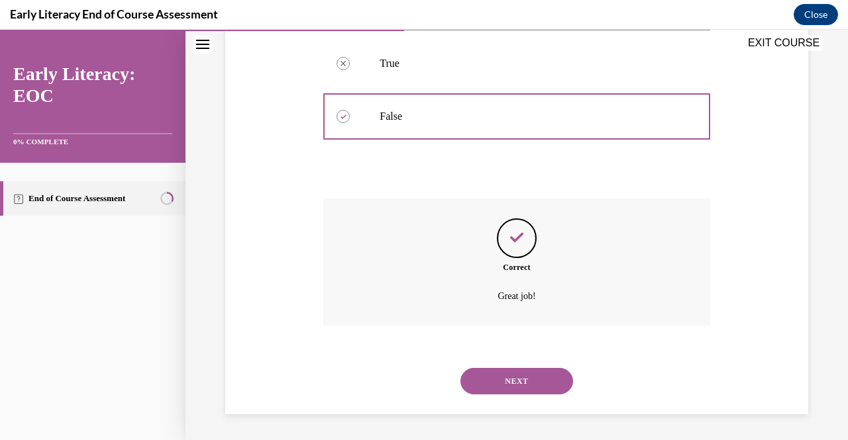
click at [502, 373] on button "NEXT" at bounding box center [516, 381] width 113 height 26
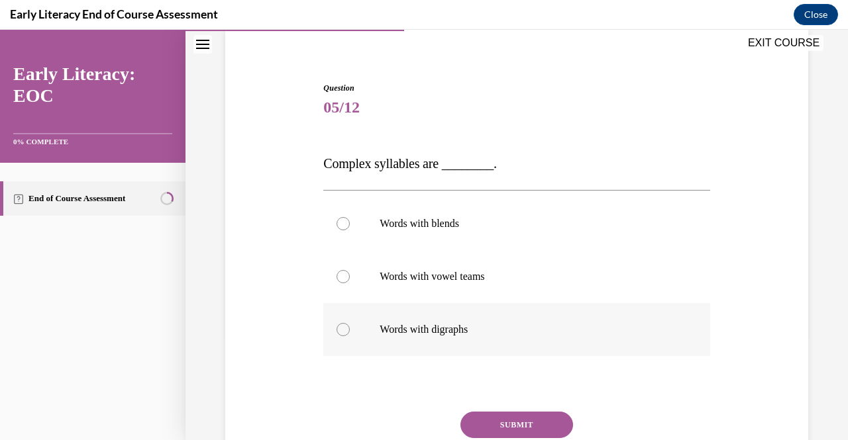
scroll to position [103, 0]
click at [433, 236] on div at bounding box center [516, 223] width 386 height 53
click at [413, 276] on p "Words with vowel teams" at bounding box center [527, 276] width 297 height 13
click at [394, 277] on p "Words with vowel teams" at bounding box center [527, 276] width 297 height 13
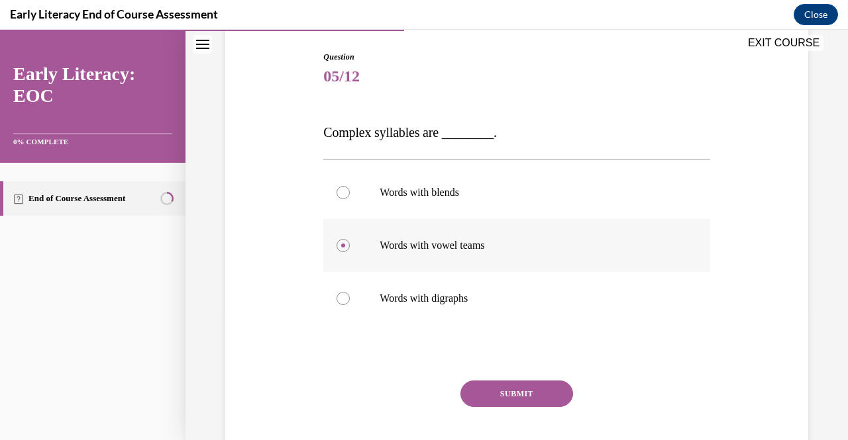
scroll to position [138, 0]
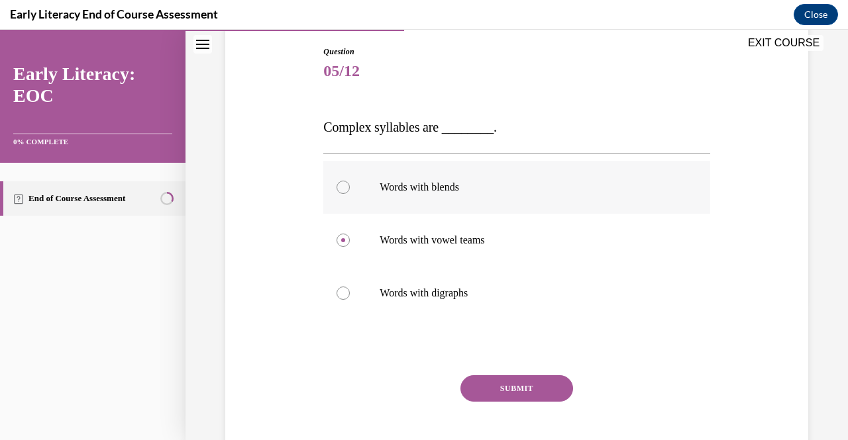
click at [383, 179] on div at bounding box center [516, 187] width 386 height 53
click at [477, 387] on button "SUBMIT" at bounding box center [516, 388] width 113 height 26
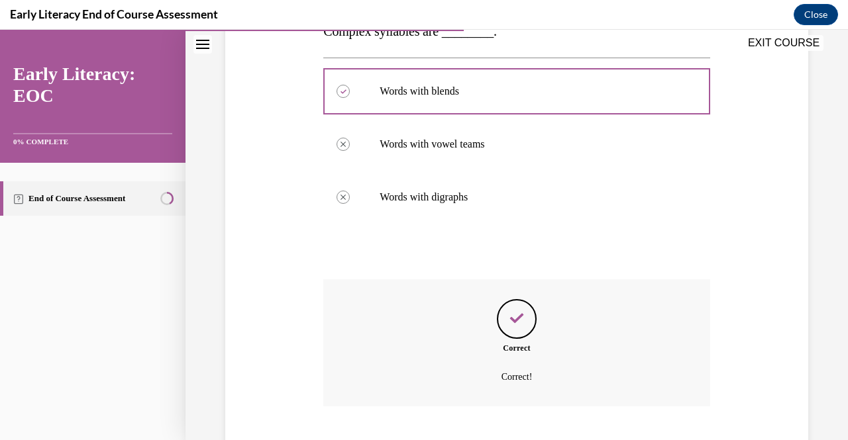
scroll to position [315, 0]
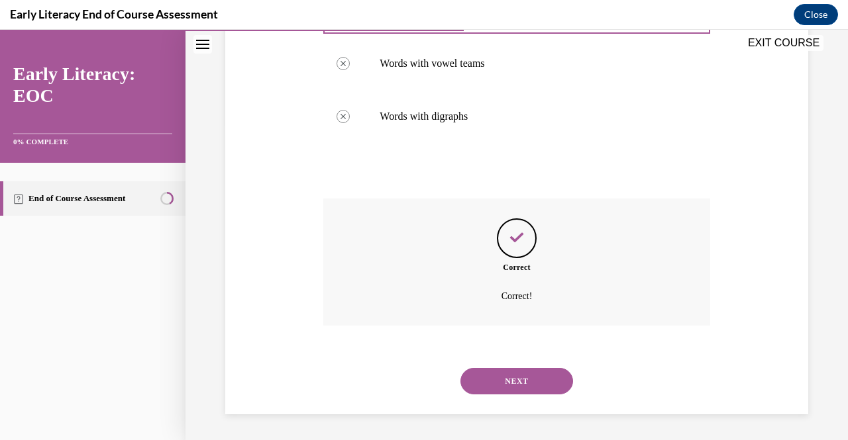
click at [497, 396] on div "NEXT" at bounding box center [516, 381] width 386 height 53
click at [488, 386] on button "NEXT" at bounding box center [516, 381] width 113 height 26
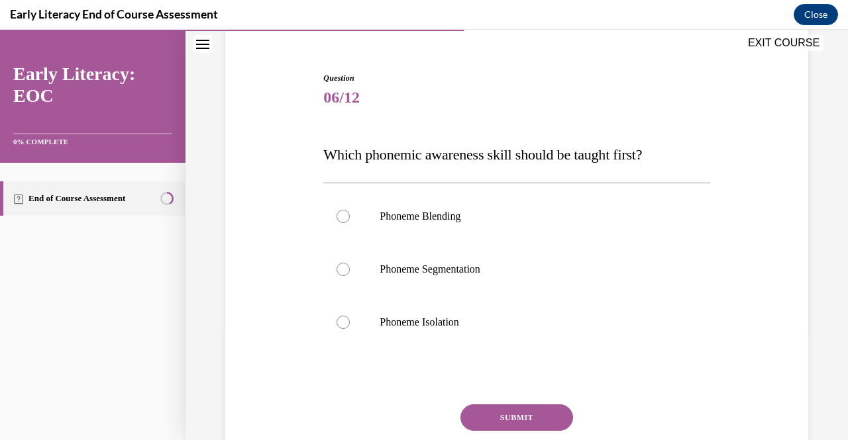
scroll to position [113, 0]
click at [419, 317] on p "Phoneme Isolation" at bounding box center [527, 321] width 297 height 13
click at [495, 407] on button "SUBMIT" at bounding box center [516, 417] width 113 height 26
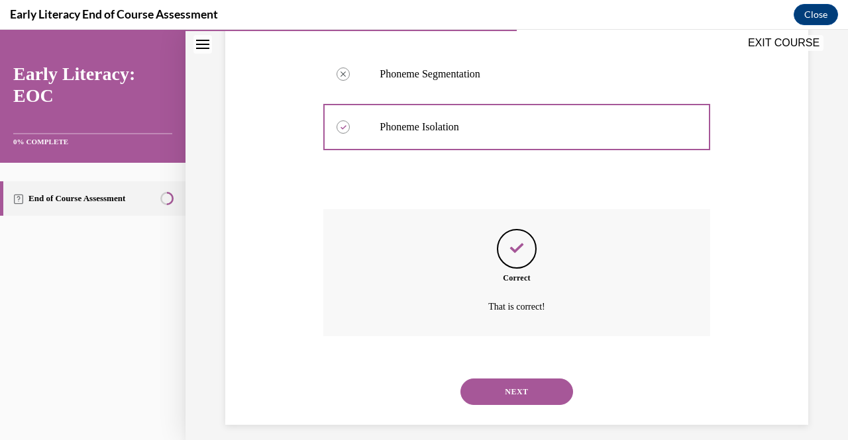
scroll to position [318, 0]
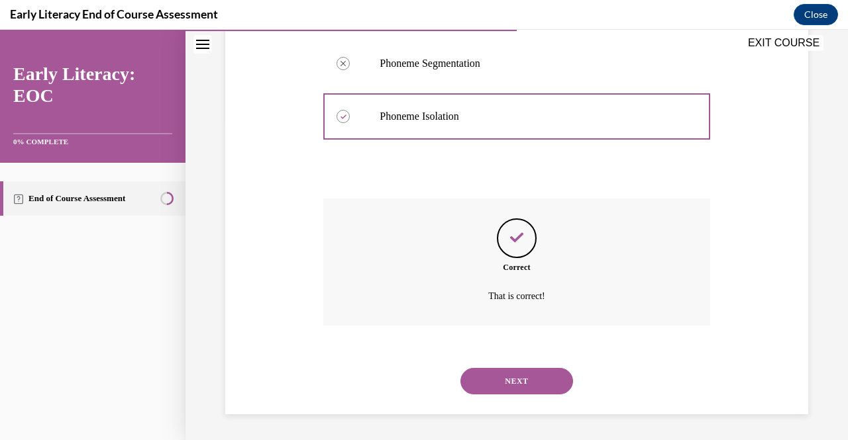
click at [511, 378] on button "NEXT" at bounding box center [516, 381] width 113 height 26
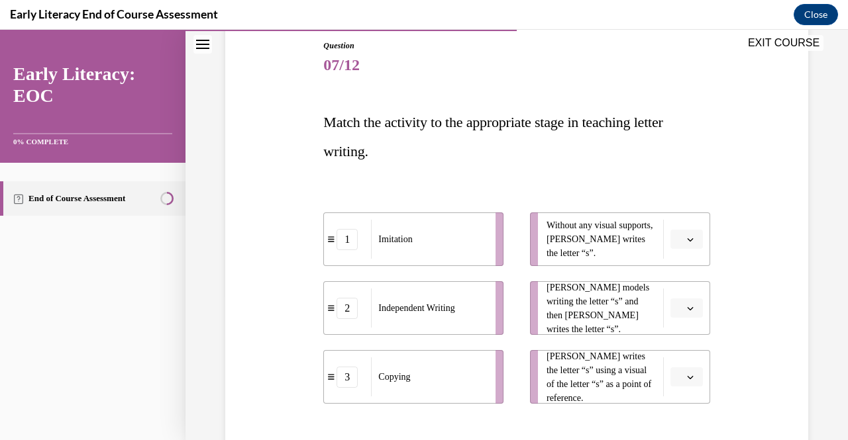
scroll to position [179, 0]
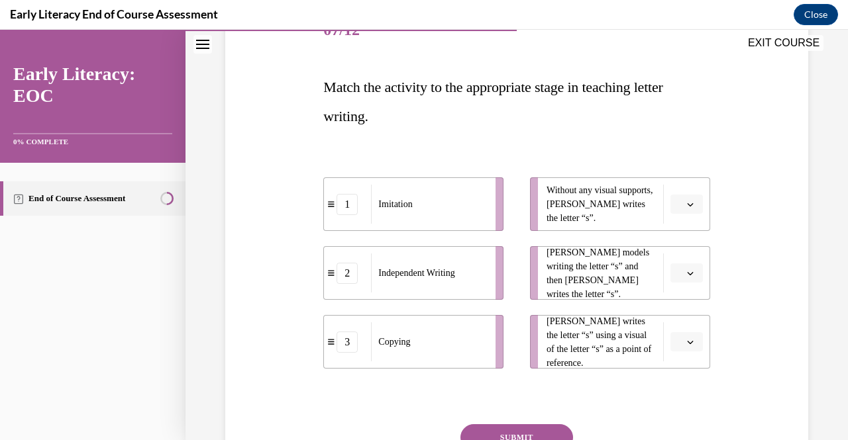
click at [687, 203] on icon "button" at bounding box center [690, 204] width 6 height 3
click at [687, 207] on icon "button" at bounding box center [690, 204] width 7 height 7
click at [684, 277] on button "button" at bounding box center [686, 274] width 32 height 20
click at [672, 326] on span "1" at bounding box center [672, 329] width 5 height 11
click at [678, 206] on span "Please select an option" at bounding box center [680, 204] width 5 height 13
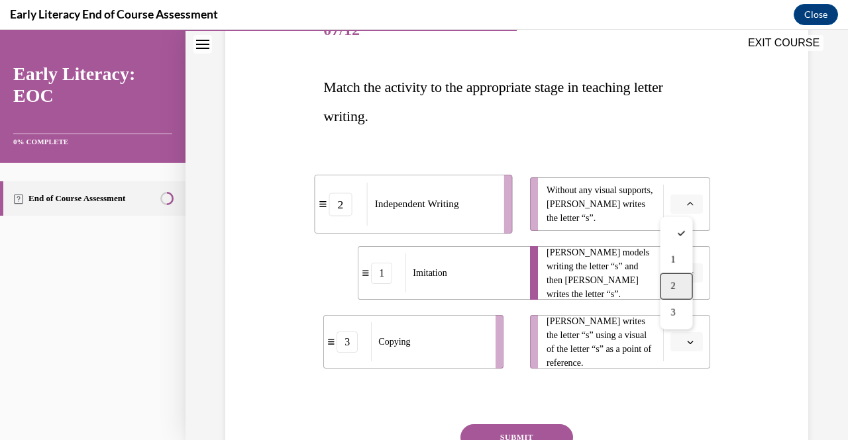
click at [666, 280] on div "2" at bounding box center [676, 287] width 32 height 26
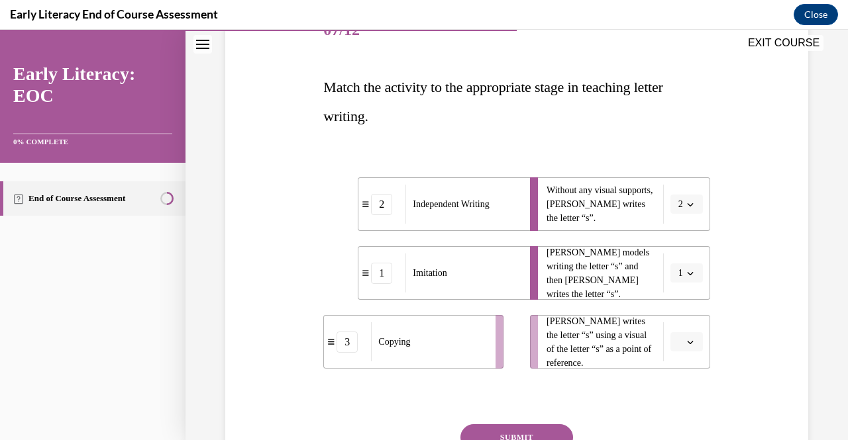
click at [670, 342] on button "button" at bounding box center [686, 342] width 32 height 20
click at [570, 209] on span "Without any visual supports, Tina writes the letter “s”." at bounding box center [601, 204] width 110 height 42
drag, startPoint x: 671, startPoint y: 345, endPoint x: 701, endPoint y: 340, distance: 30.3
click at [701, 340] on li "Tina writes the letter “s” using a visual of the letter “s” as a point of refer…" at bounding box center [620, 342] width 180 height 54
click at [675, 346] on button "button" at bounding box center [686, 342] width 32 height 20
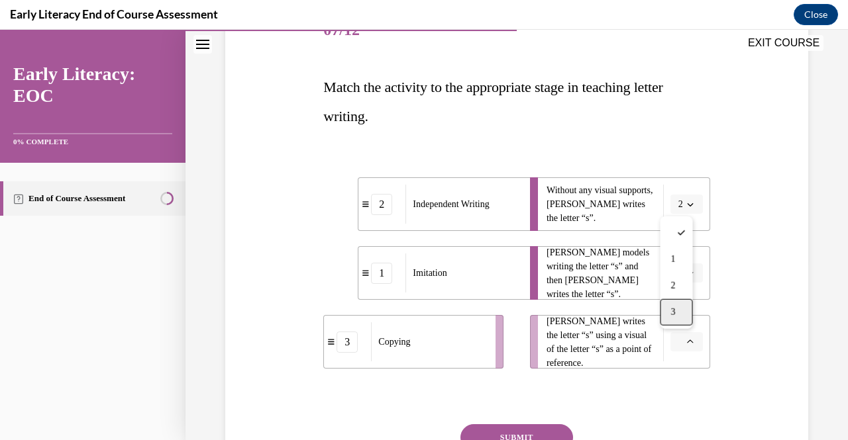
click at [670, 305] on div "3" at bounding box center [676, 312] width 32 height 26
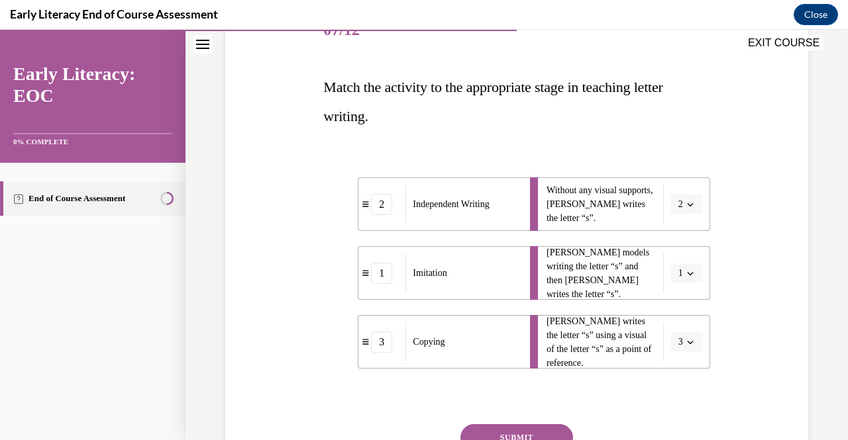
click at [367, 217] on li "2 Independent Writing" at bounding box center [448, 204] width 180 height 54
click at [374, 206] on div "2" at bounding box center [381, 204] width 21 height 21
drag, startPoint x: 382, startPoint y: 209, endPoint x: 368, endPoint y: 207, distance: 14.0
click at [368, 207] on div "2" at bounding box center [369, 204] width 21 height 21
drag, startPoint x: 419, startPoint y: 207, endPoint x: 453, endPoint y: 211, distance: 34.1
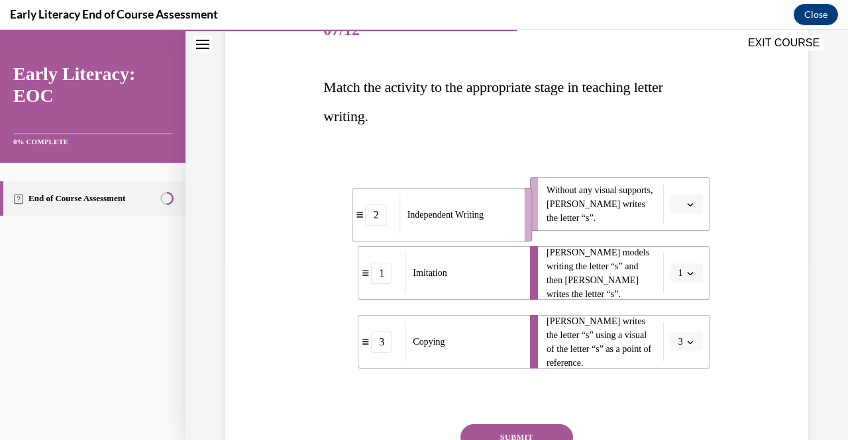
click at [453, 211] on span "Independent Writing" at bounding box center [445, 215] width 76 height 14
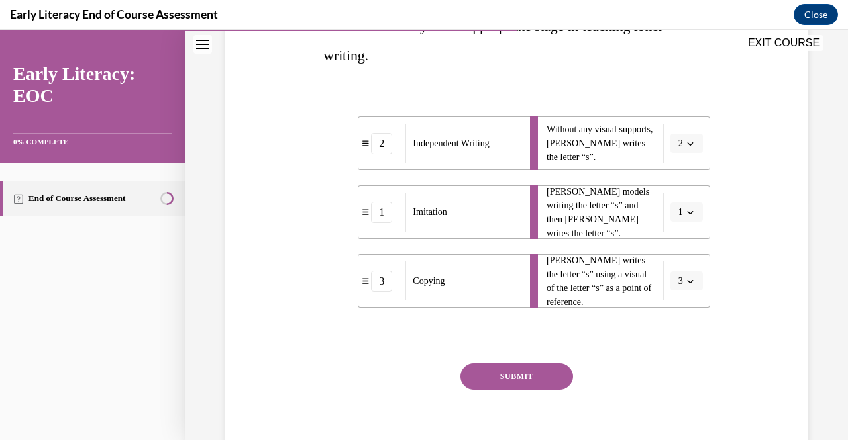
click at [507, 373] on button "SUBMIT" at bounding box center [516, 377] width 113 height 26
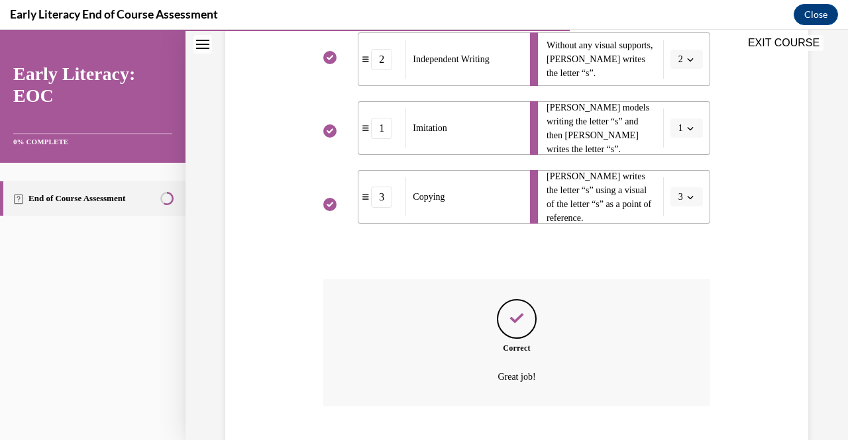
scroll to position [405, 0]
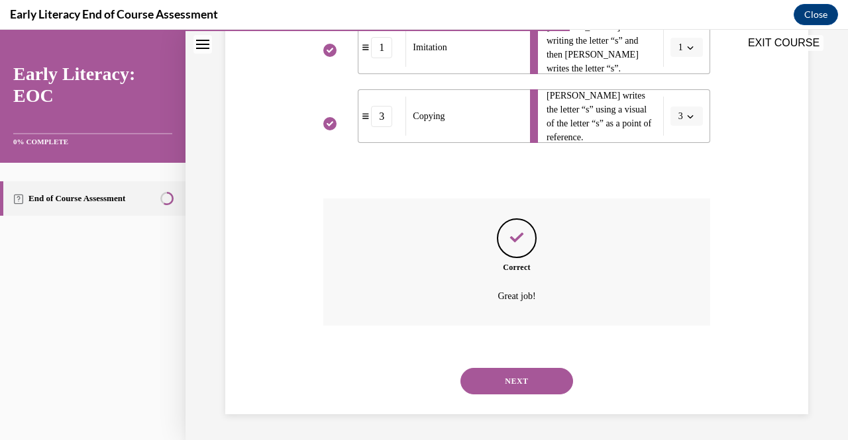
click at [502, 382] on button "NEXT" at bounding box center [516, 381] width 113 height 26
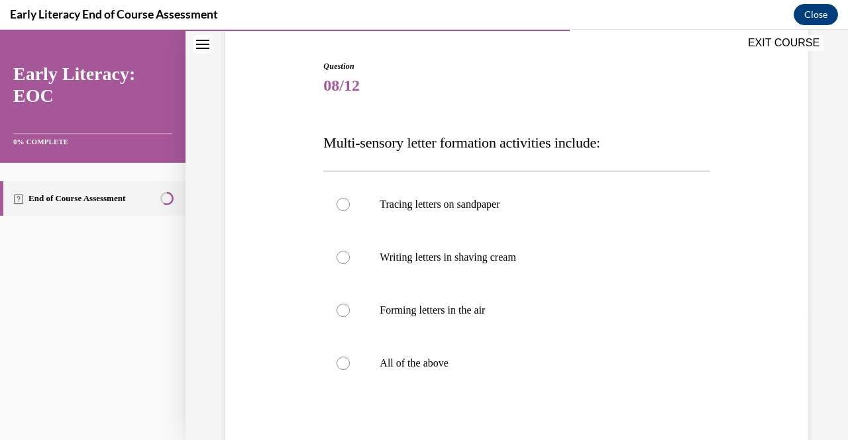
scroll to position [125, 0]
click at [463, 362] on p "All of the above" at bounding box center [527, 362] width 297 height 13
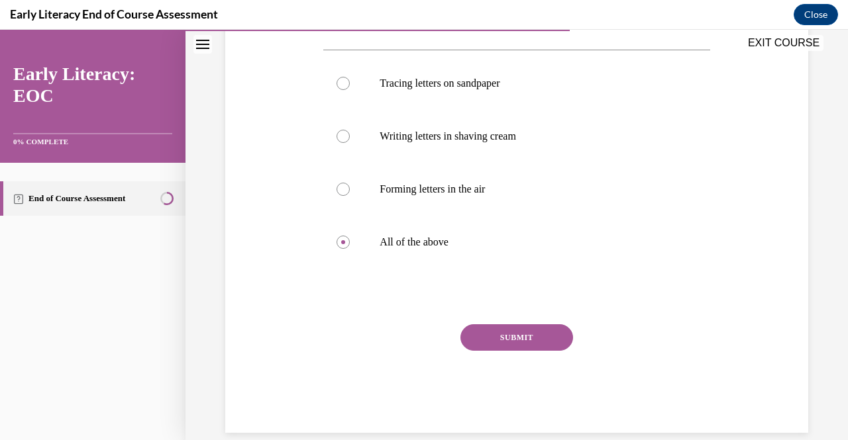
click at [493, 334] on button "SUBMIT" at bounding box center [516, 337] width 113 height 26
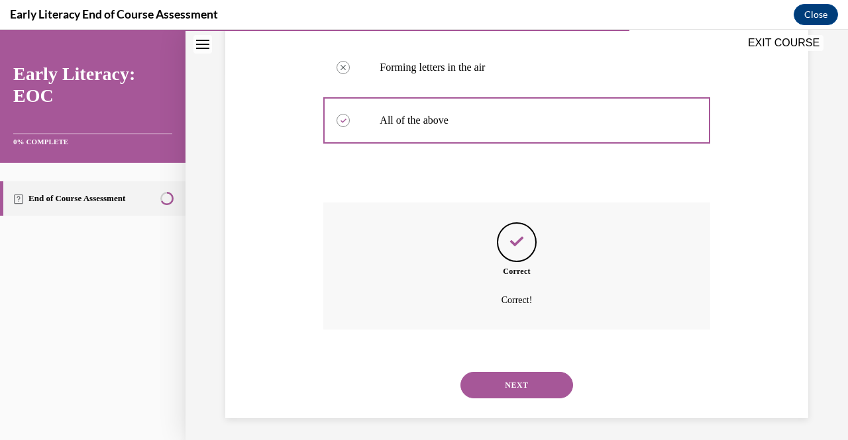
scroll to position [371, 0]
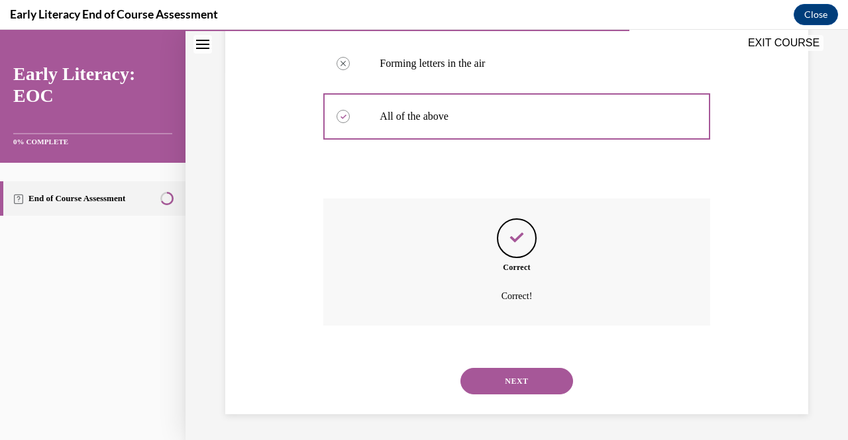
click at [509, 387] on button "NEXT" at bounding box center [516, 381] width 113 height 26
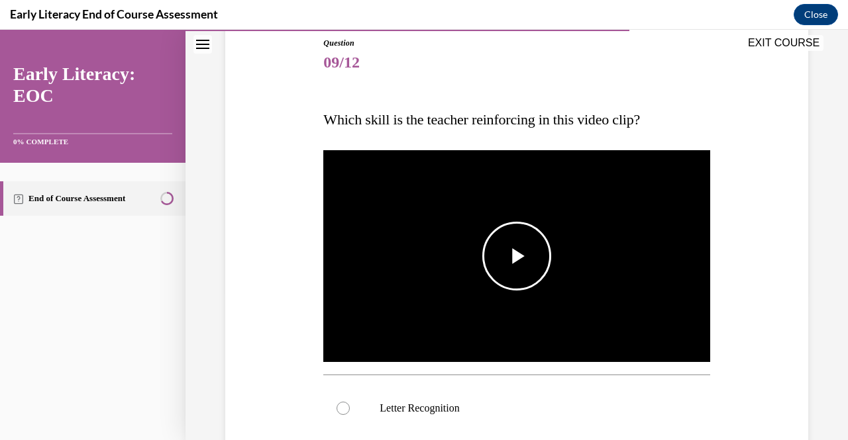
scroll to position [148, 0]
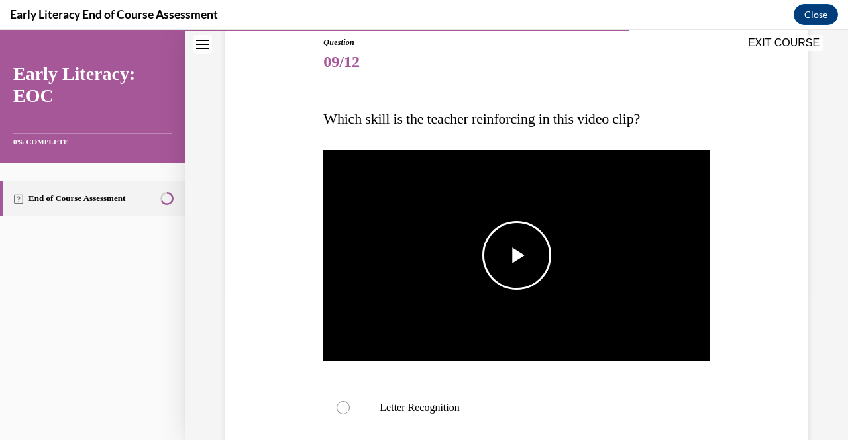
click at [517, 256] on span "Video player" at bounding box center [517, 256] width 0 height 0
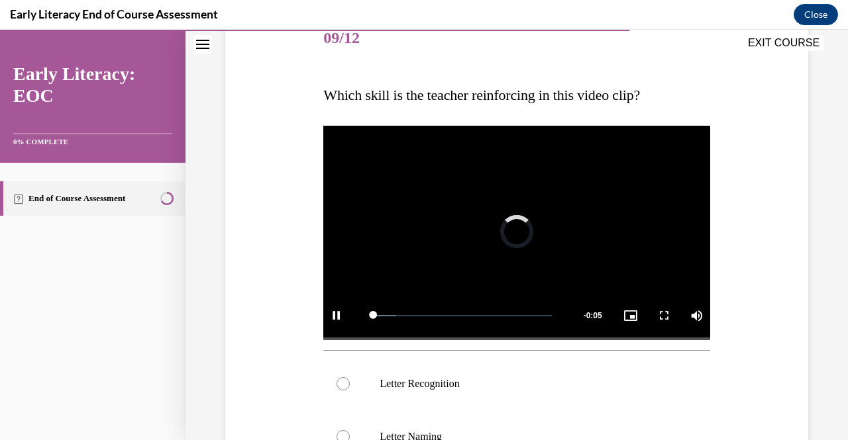
scroll to position [177, 0]
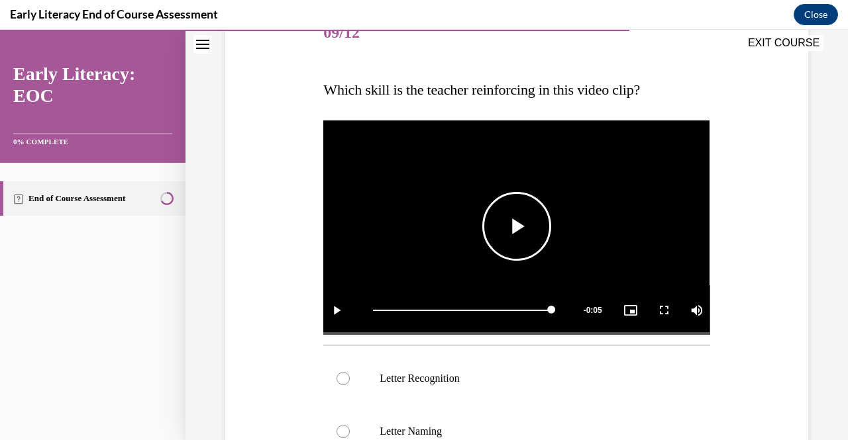
click at [517, 226] on span "Video player" at bounding box center [517, 226] width 0 height 0
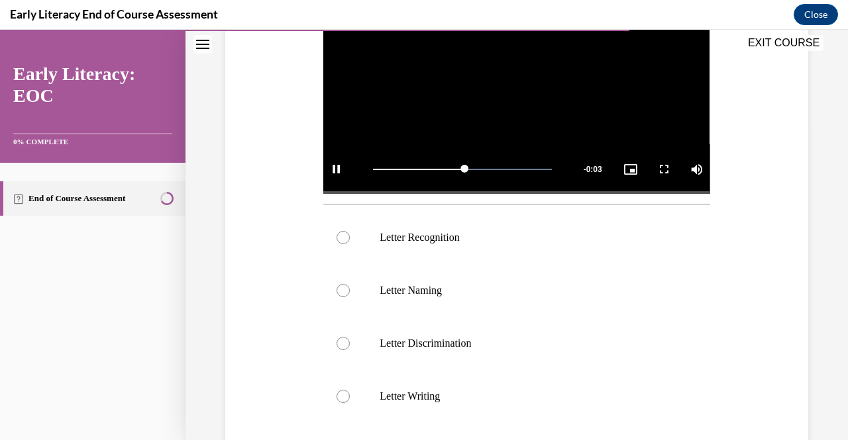
scroll to position [319, 0]
click at [338, 169] on span "Video player" at bounding box center [336, 169] width 26 height 0
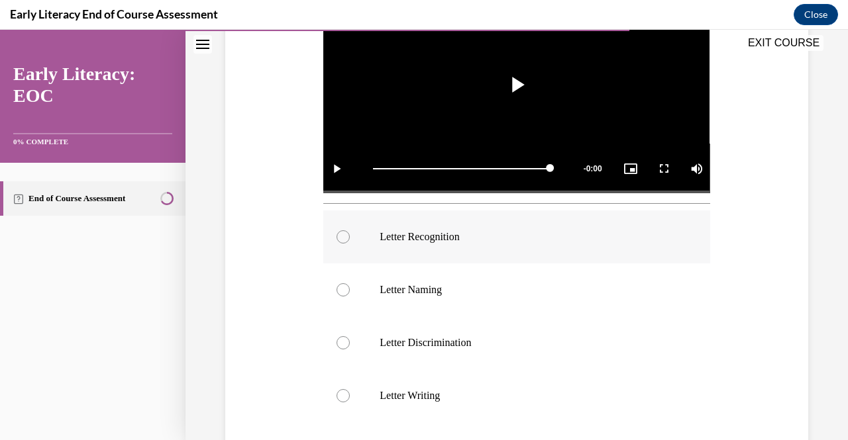
click at [408, 244] on div at bounding box center [516, 237] width 386 height 53
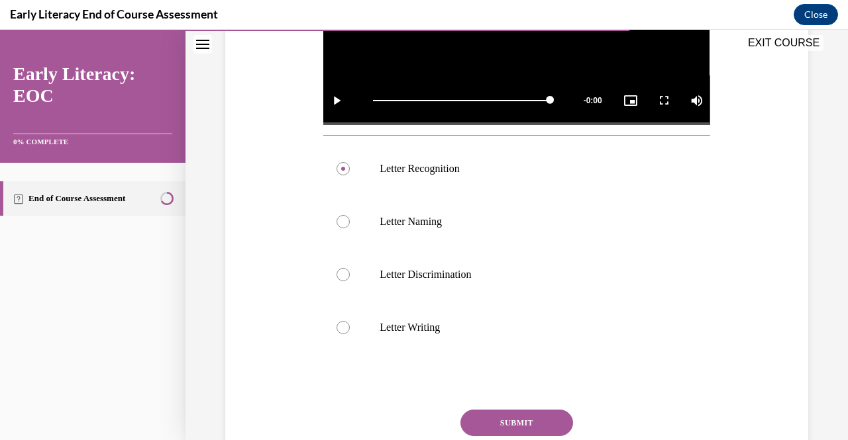
click at [527, 426] on button "SUBMIT" at bounding box center [516, 423] width 113 height 26
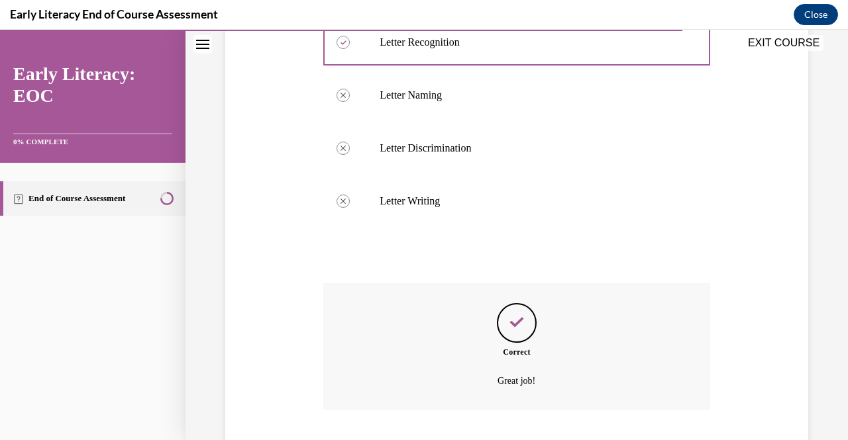
scroll to position [594, 0]
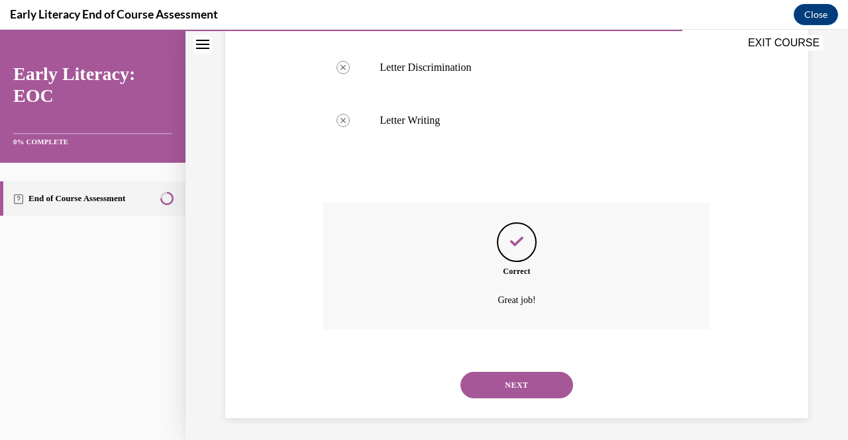
click at [497, 375] on button "NEXT" at bounding box center [516, 385] width 113 height 26
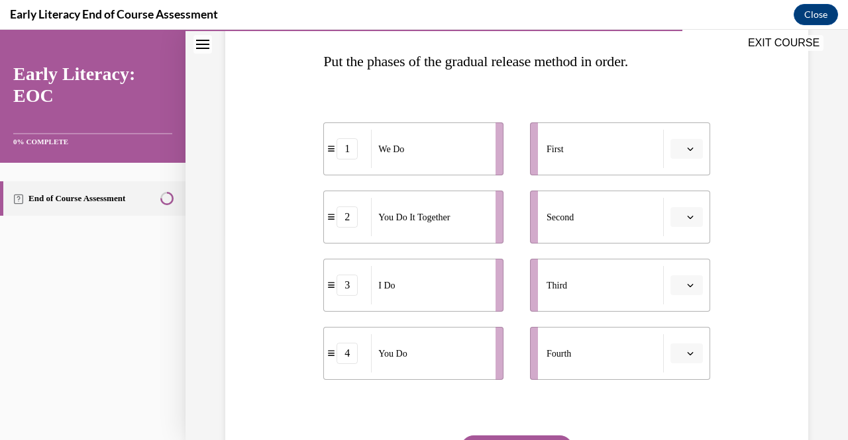
scroll to position [205, 0]
click at [387, 291] on span "I Do" at bounding box center [386, 286] width 17 height 14
click at [678, 156] on span "Please select an option" at bounding box center [680, 149] width 5 height 13
click at [668, 261] on div "3" at bounding box center [676, 258] width 32 height 26
click at [685, 222] on span "button" at bounding box center [689, 217] width 9 height 9
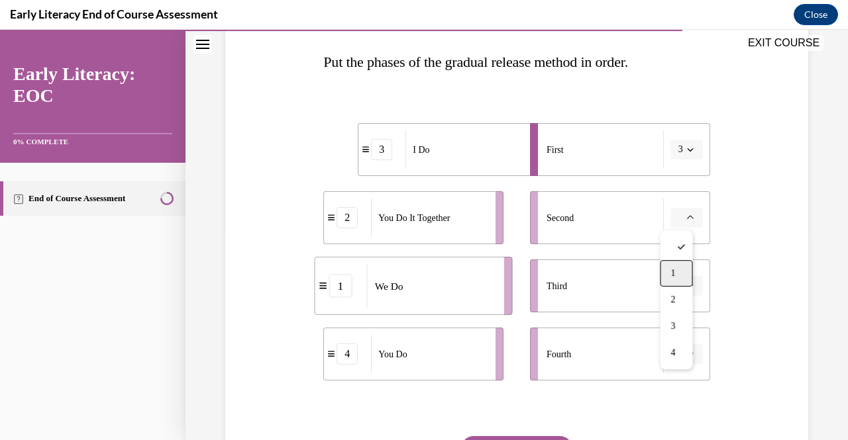
click at [671, 272] on span "1" at bounding box center [672, 273] width 5 height 11
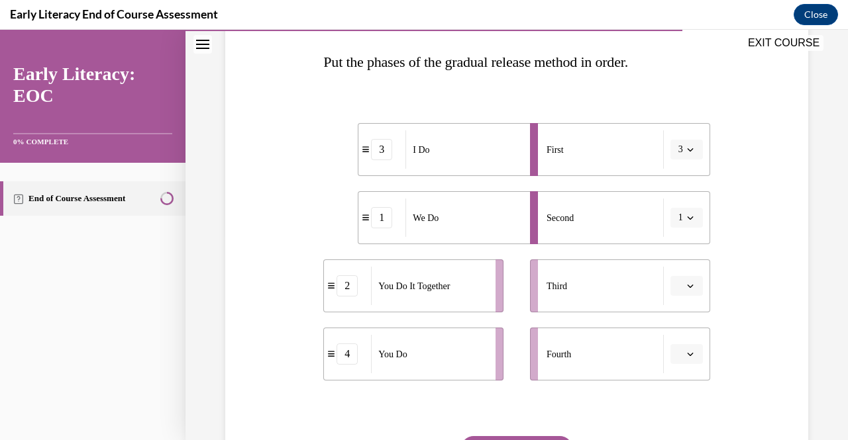
click at [676, 287] on button "button" at bounding box center [686, 286] width 32 height 20
click at [672, 363] on span "2" at bounding box center [672, 368] width 5 height 11
click at [682, 349] on button "button" at bounding box center [686, 354] width 32 height 20
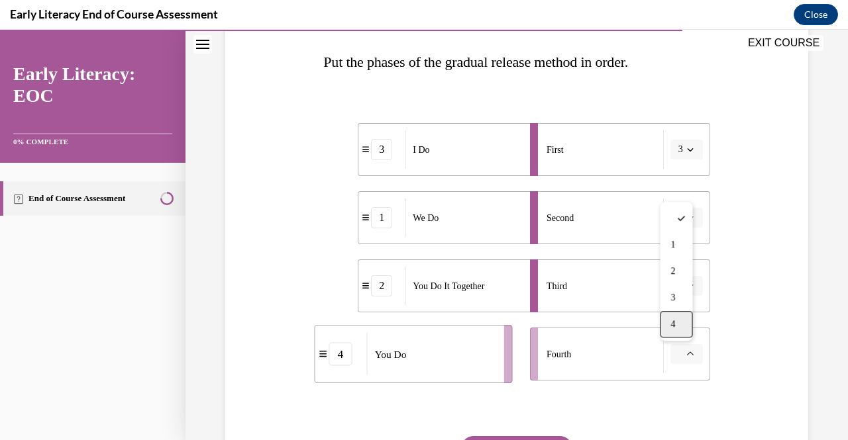
click at [679, 326] on div "4" at bounding box center [676, 324] width 32 height 26
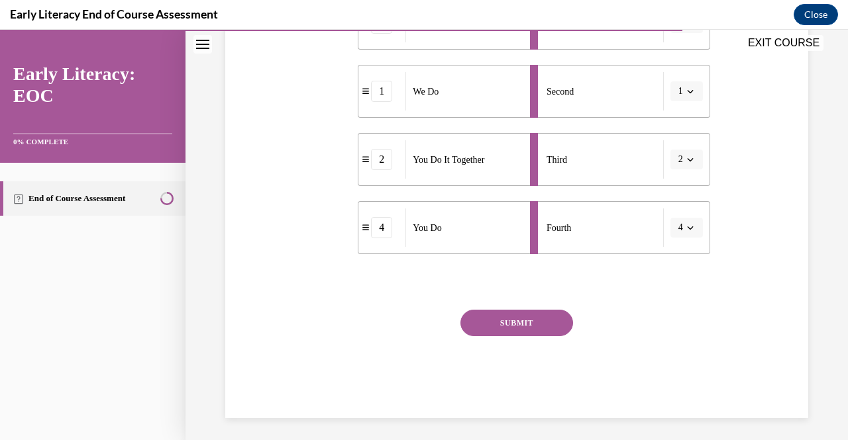
click at [522, 324] on button "SUBMIT" at bounding box center [516, 323] width 113 height 26
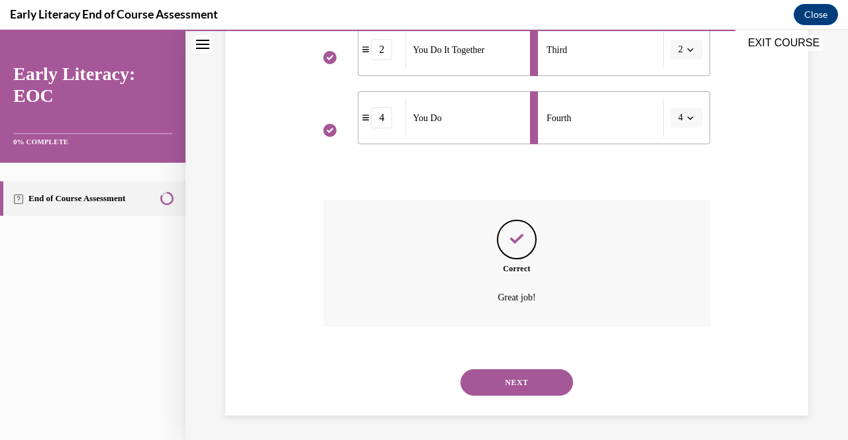
scroll to position [442, 0]
click at [498, 377] on button "NEXT" at bounding box center [516, 381] width 113 height 26
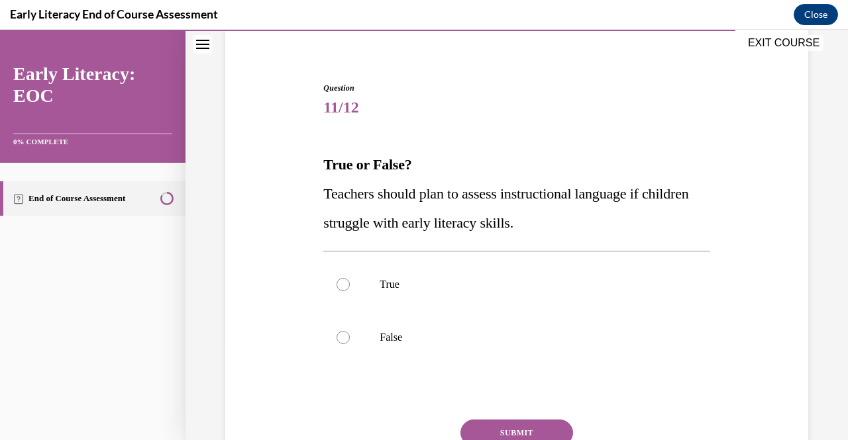
scroll to position [105, 0]
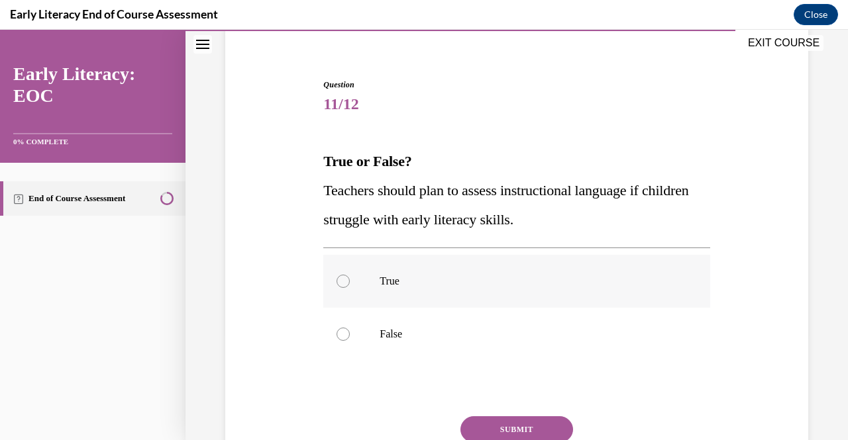
click at [355, 291] on div at bounding box center [516, 281] width 386 height 53
click at [489, 434] on button "SUBMIT" at bounding box center [516, 430] width 113 height 26
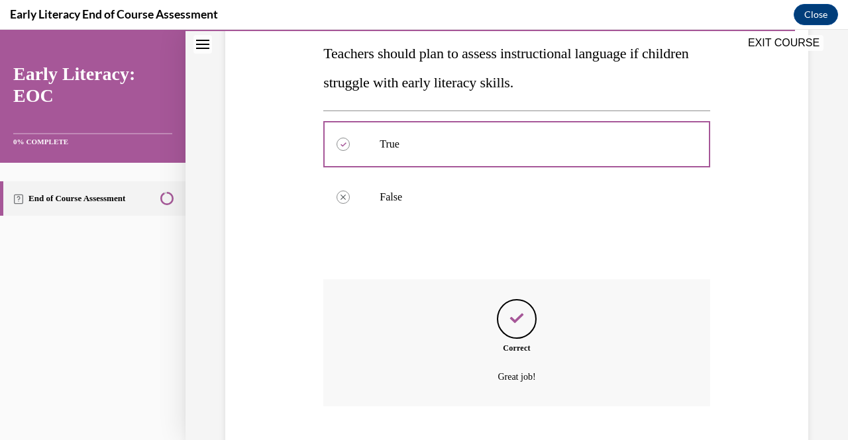
scroll to position [323, 0]
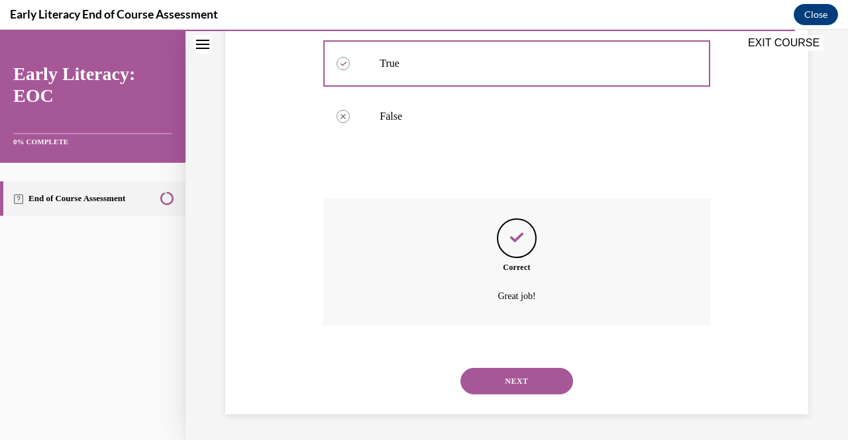
click at [497, 396] on div "NEXT" at bounding box center [516, 381] width 386 height 53
click at [492, 380] on button "NEXT" at bounding box center [516, 381] width 113 height 26
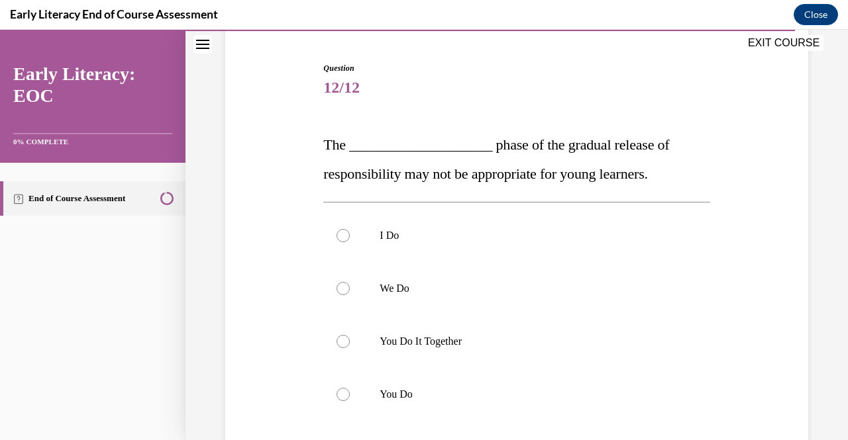
scroll to position [139, 0]
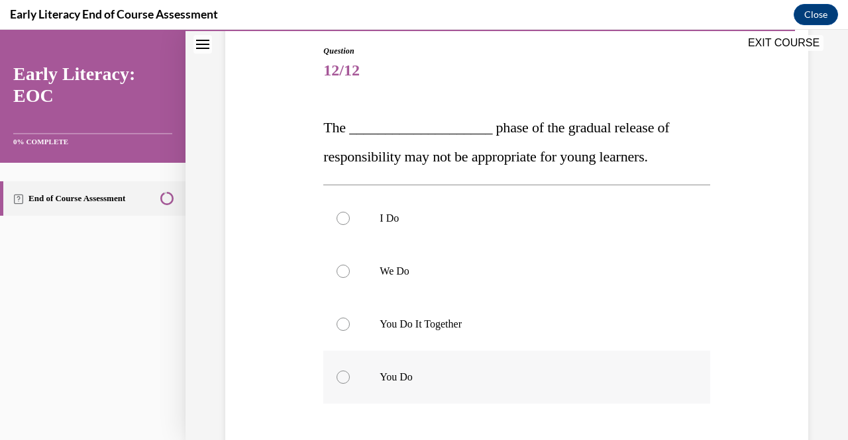
click at [371, 354] on div at bounding box center [516, 377] width 386 height 53
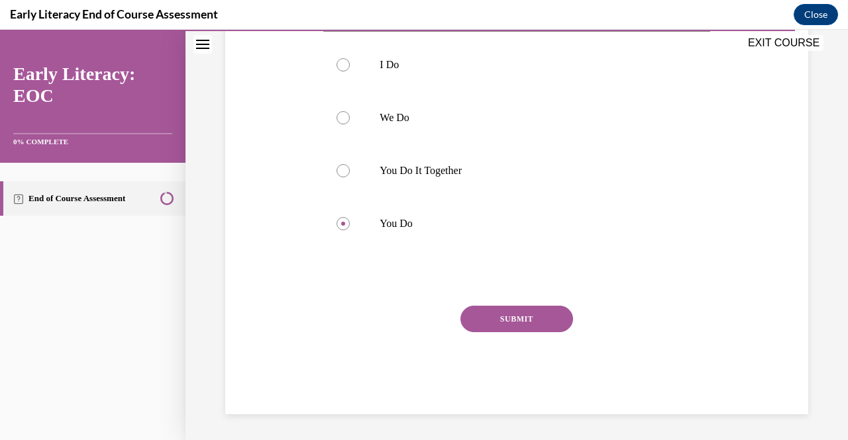
click at [472, 317] on button "SUBMIT" at bounding box center [516, 319] width 113 height 26
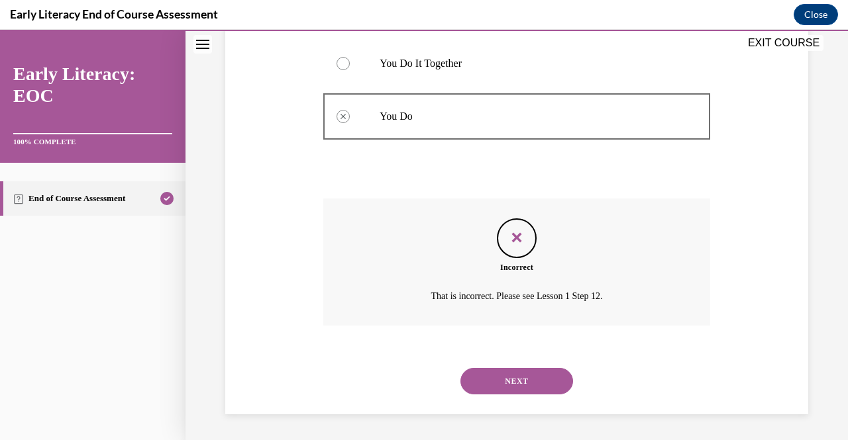
scroll to position [388, 0]
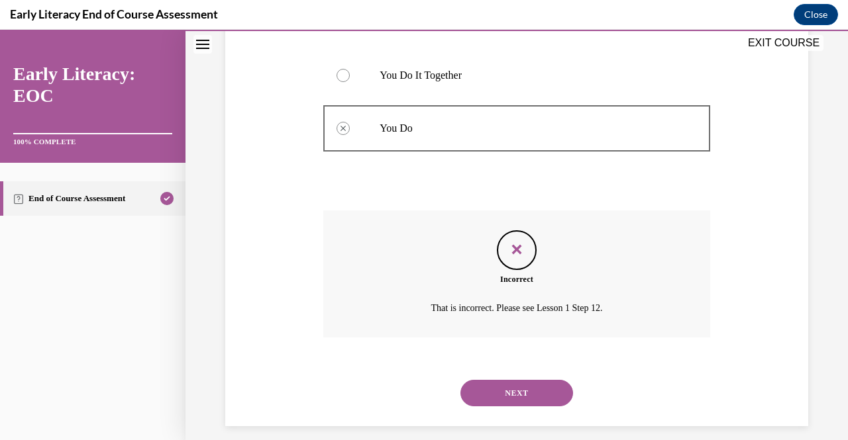
click at [506, 378] on div "NEXT" at bounding box center [516, 393] width 386 height 53
click at [505, 401] on button "NEXT" at bounding box center [516, 393] width 113 height 26
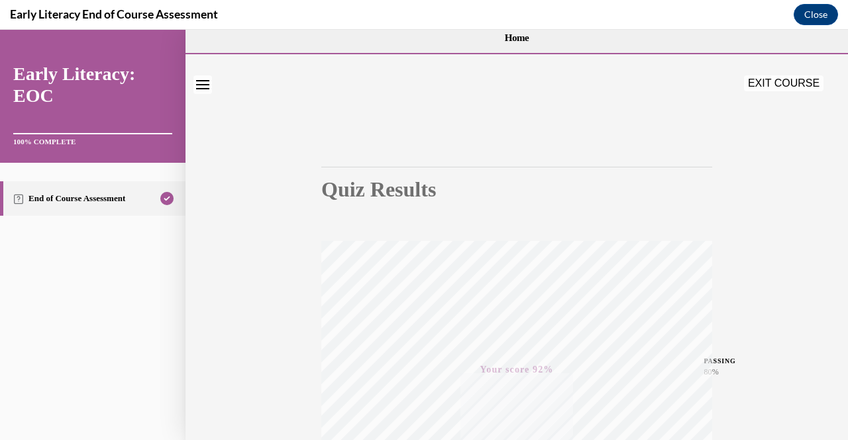
scroll to position [0, 0]
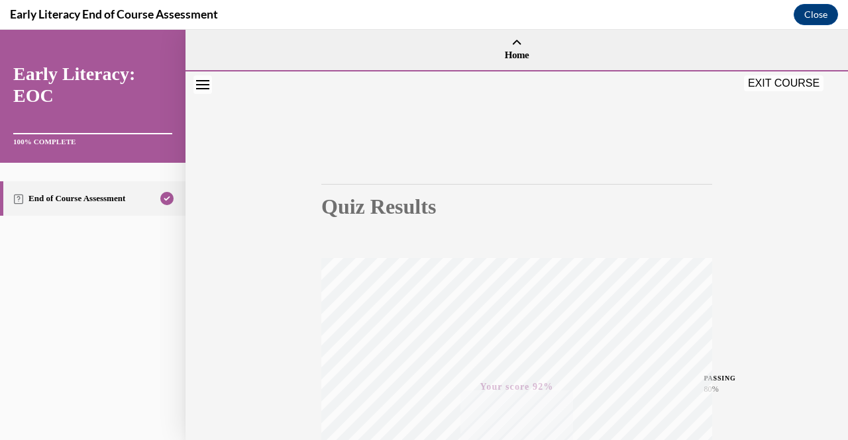
click at [760, 85] on button "EXIT COURSE" at bounding box center [783, 83] width 79 height 16
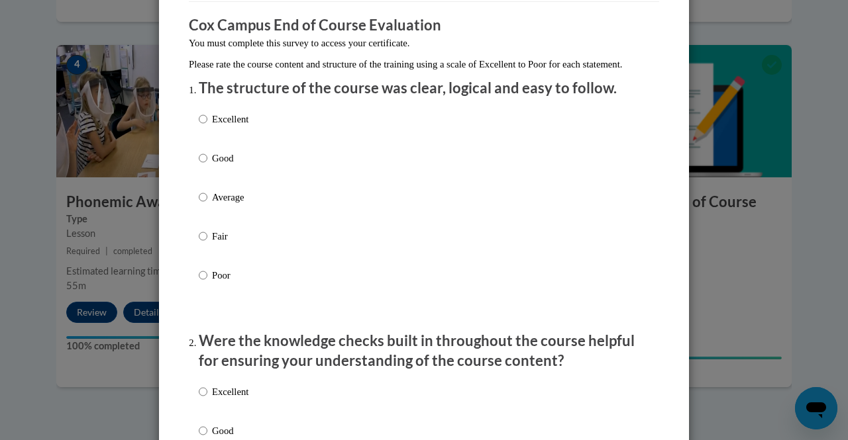
click at [363, 191] on div "Excellent Good Average Fair Poor" at bounding box center [424, 213] width 450 height 216
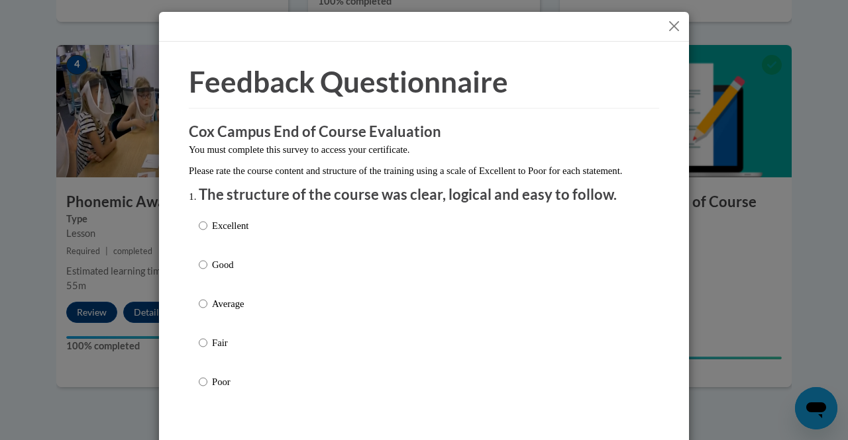
click at [666, 23] on button "Close" at bounding box center [674, 26] width 17 height 17
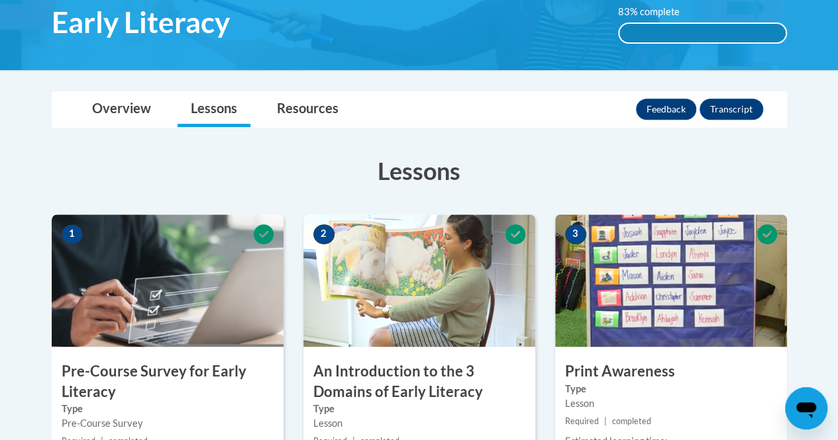
scroll to position [219, 0]
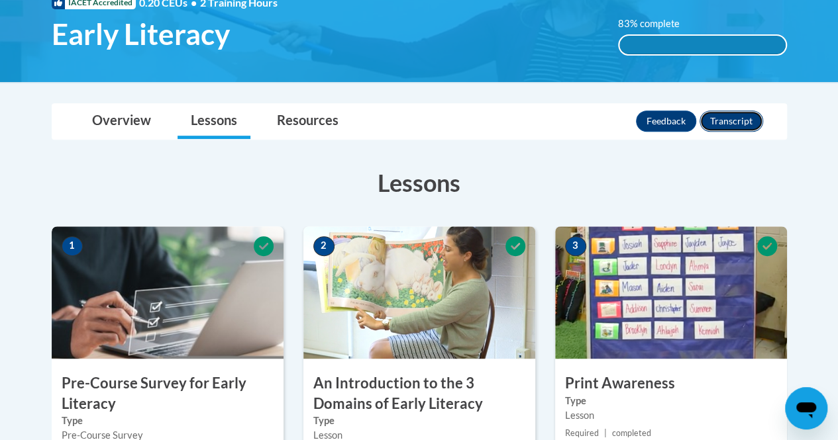
click at [738, 125] on button "Transcript" at bounding box center [731, 121] width 64 height 21
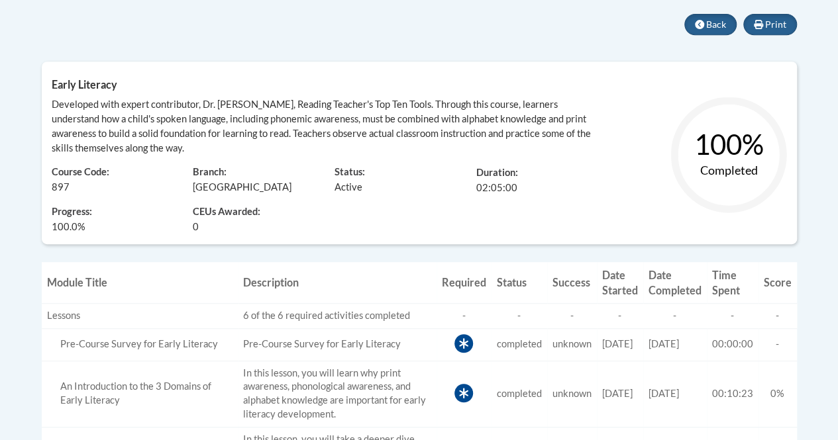
scroll to position [283, 0]
